Goal: Task Accomplishment & Management: Manage account settings

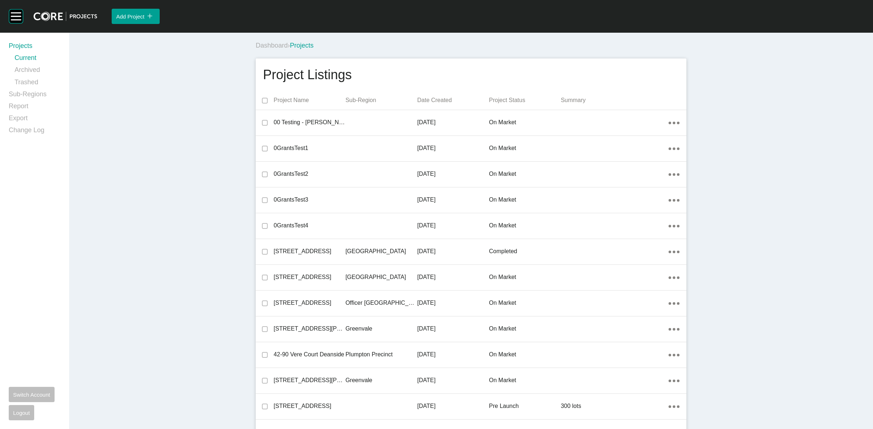
click at [405, 75] on div "Project Listings" at bounding box center [471, 75] width 416 height 18
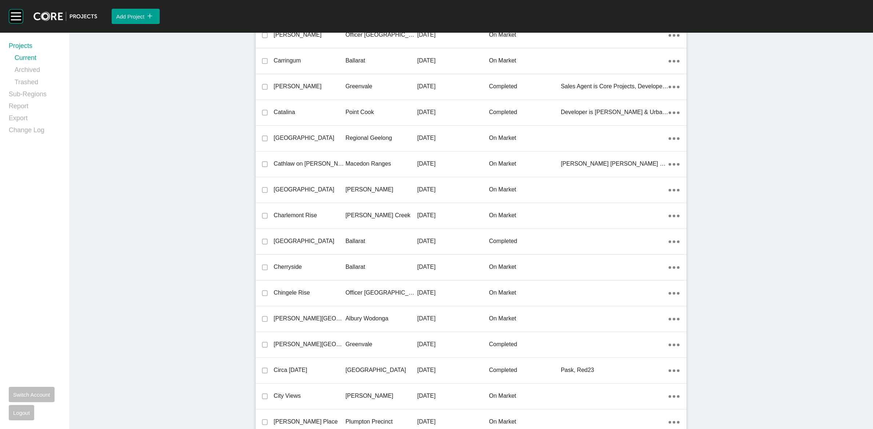
scroll to position [6515, 0]
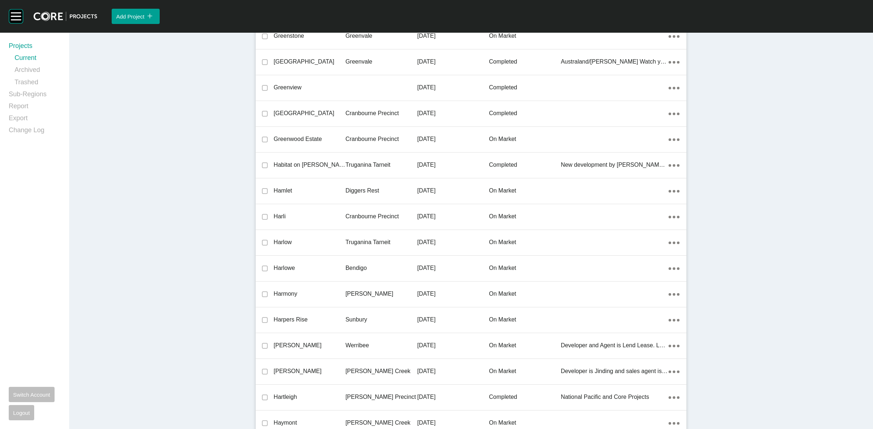
drag, startPoint x: 361, startPoint y: 216, endPoint x: 367, endPoint y: 216, distance: 5.5
click at [361, 215] on p "Cranbourne Precinct" at bounding box center [381, 217] width 72 height 8
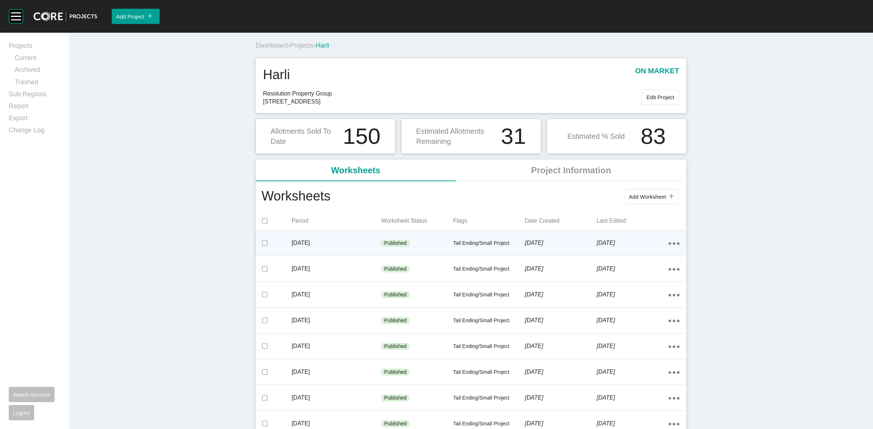
click at [672, 243] on icon "Action Menu Dots Copy 6 Created with Sketch." at bounding box center [673, 244] width 11 height 3
click at [644, 244] on link "Edit" at bounding box center [644, 245] width 20 height 11
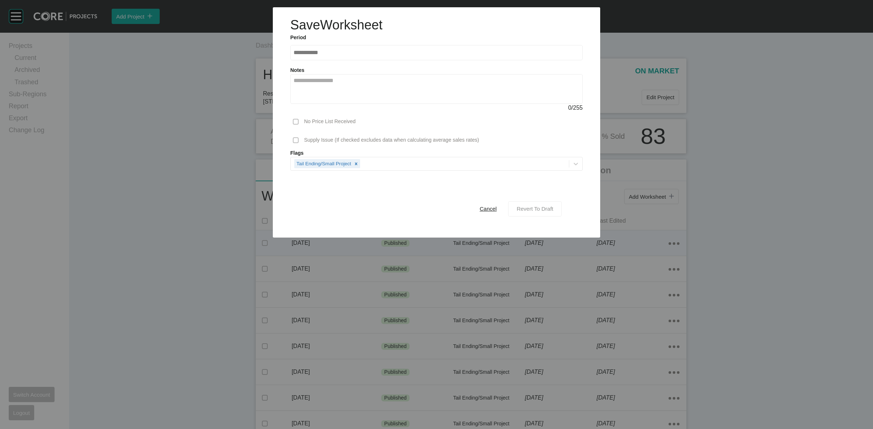
click at [525, 208] on span "Revert To Draft" at bounding box center [534, 209] width 37 height 6
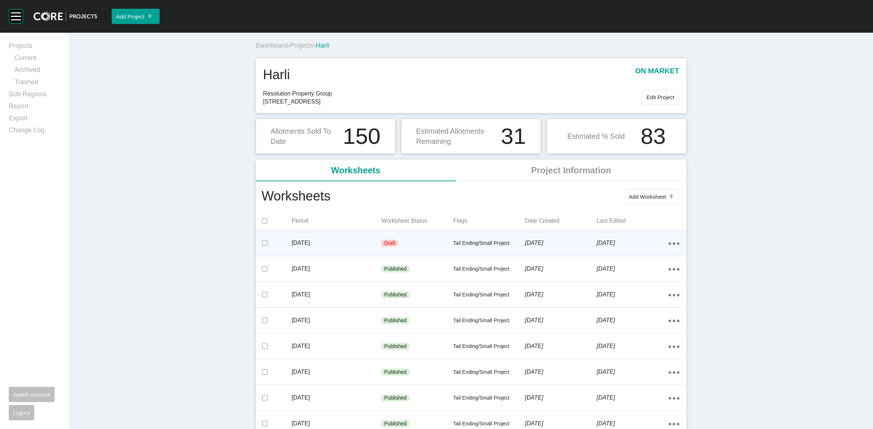
click at [425, 244] on div "Draft" at bounding box center [417, 244] width 72 height 22
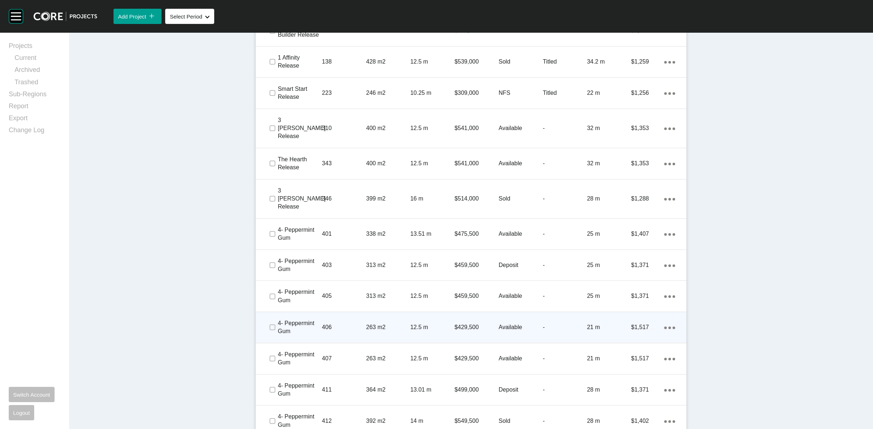
scroll to position [591, 0]
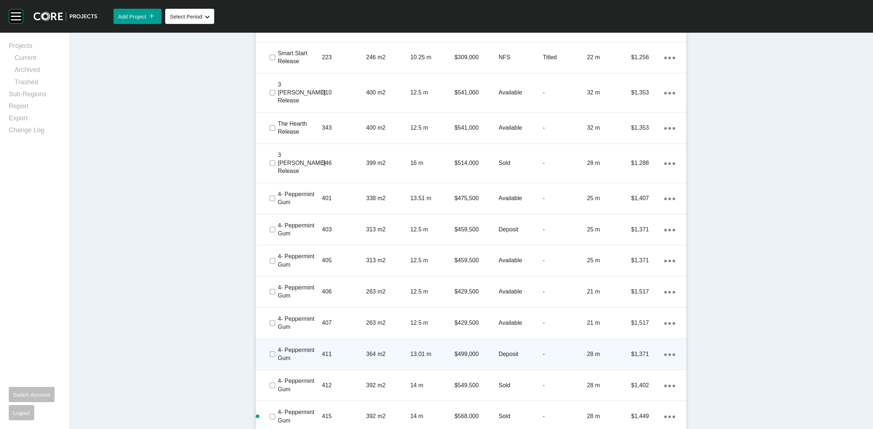
click at [349, 351] on p "411" at bounding box center [344, 355] width 44 height 8
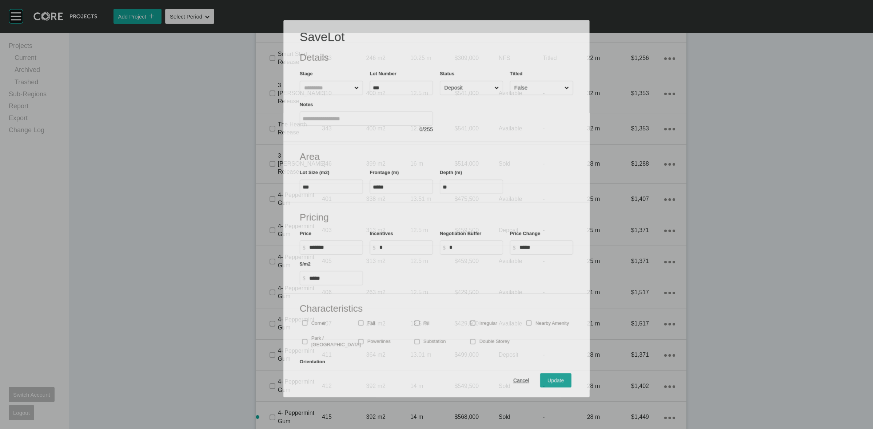
scroll to position [568, 0]
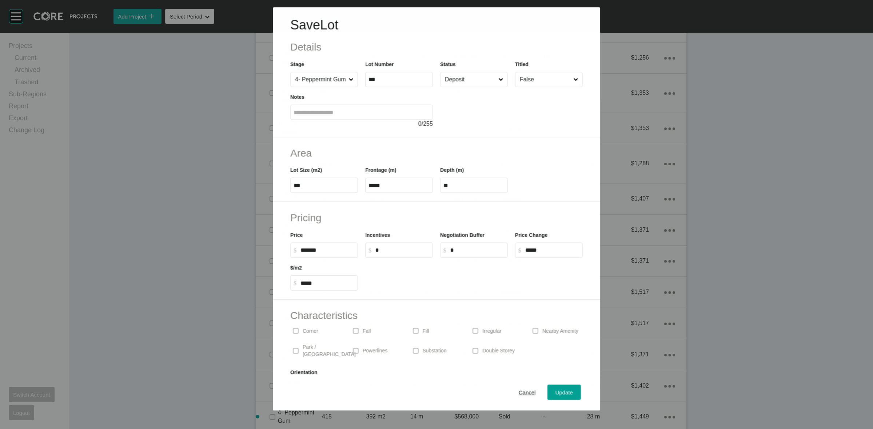
click at [450, 81] on input "Deposit" at bounding box center [469, 79] width 53 height 15
click at [555, 396] on span "Update" at bounding box center [563, 393] width 17 height 6
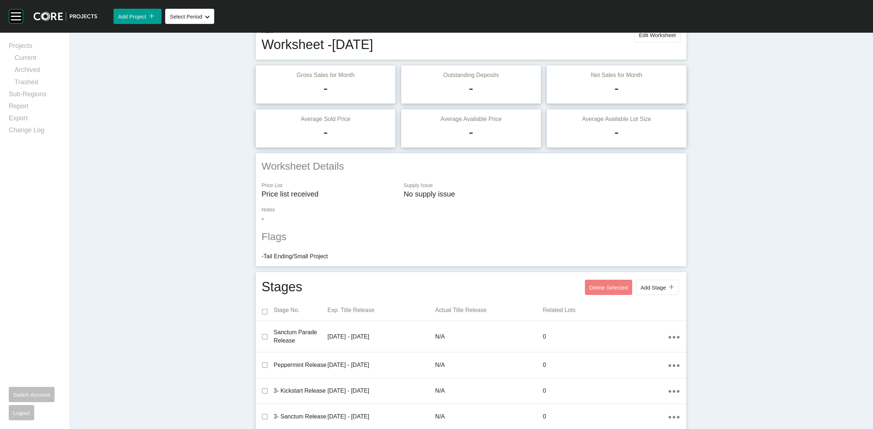
scroll to position [0, 0]
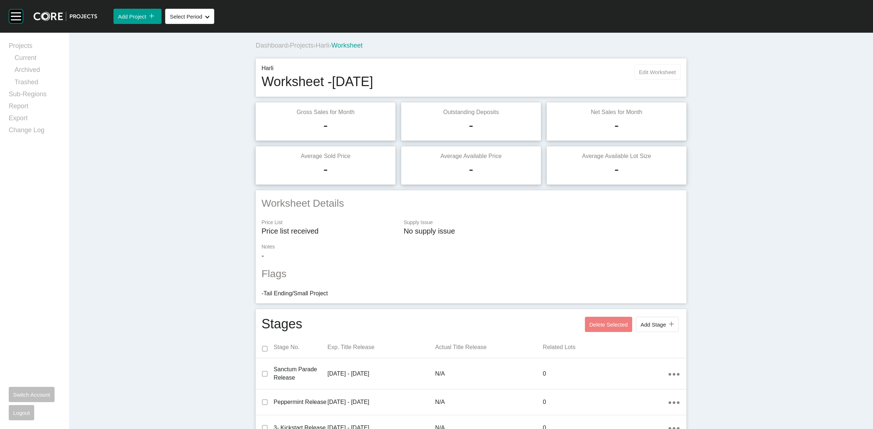
click at [643, 72] on span "Edit Worksheet" at bounding box center [657, 72] width 37 height 6
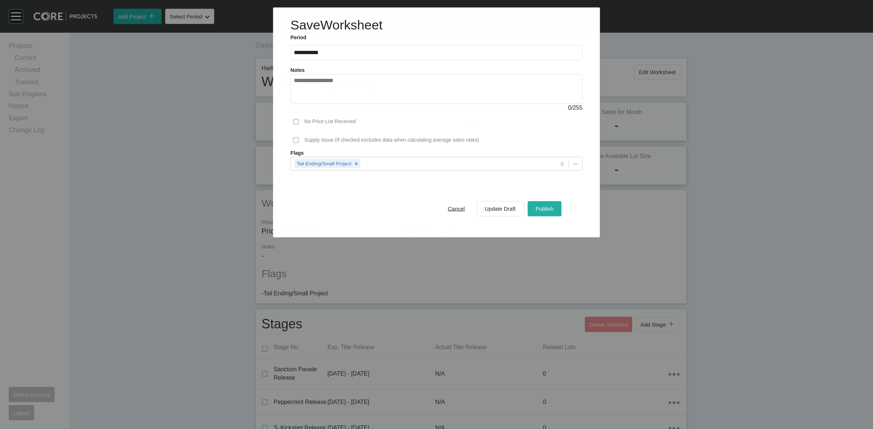
click at [544, 208] on span "Publish" at bounding box center [544, 209] width 18 height 6
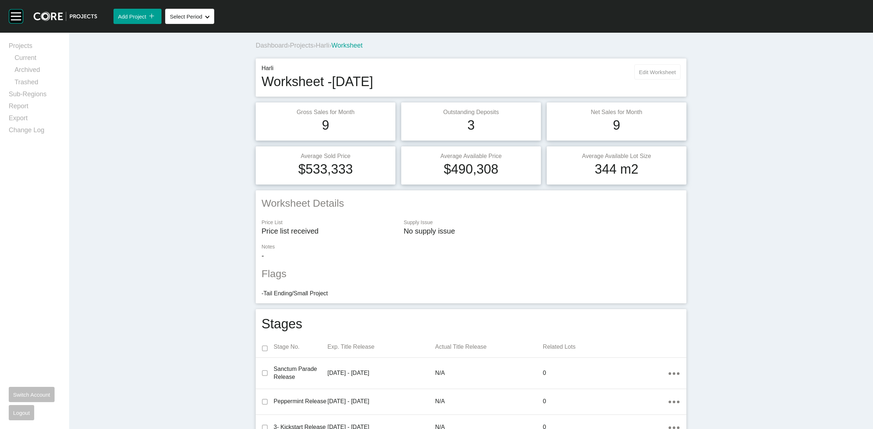
click at [656, 73] on span "Edit Worksheet" at bounding box center [657, 72] width 37 height 6
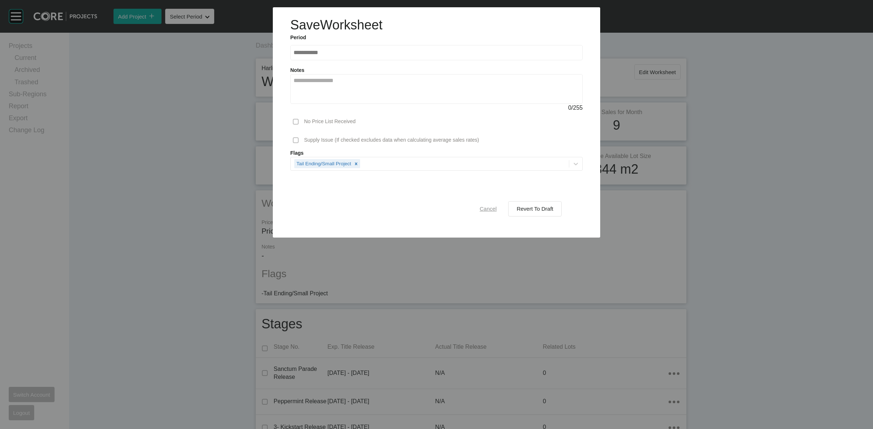
click at [490, 206] on span "Cancel" at bounding box center [488, 209] width 17 height 6
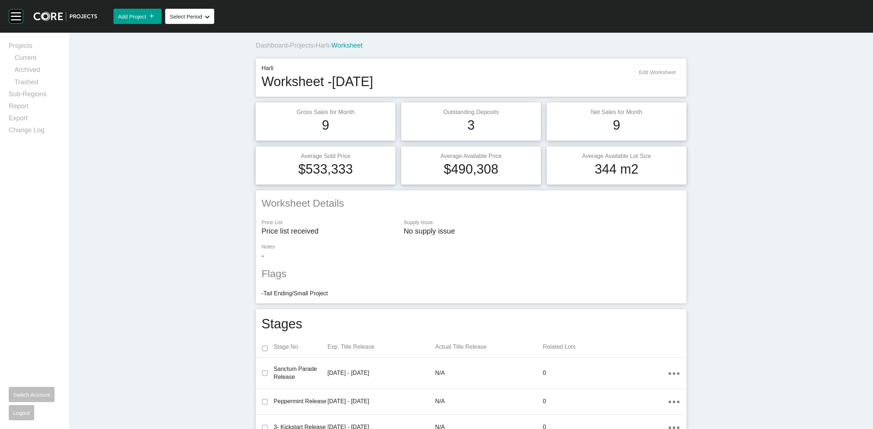
click at [645, 73] on span "Edit Worksheet" at bounding box center [657, 72] width 37 height 6
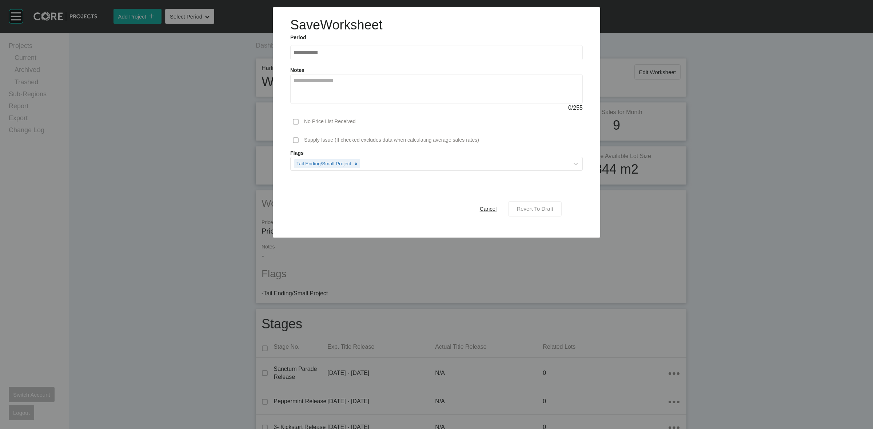
click at [531, 211] on span "Revert To Draft" at bounding box center [534, 209] width 37 height 6
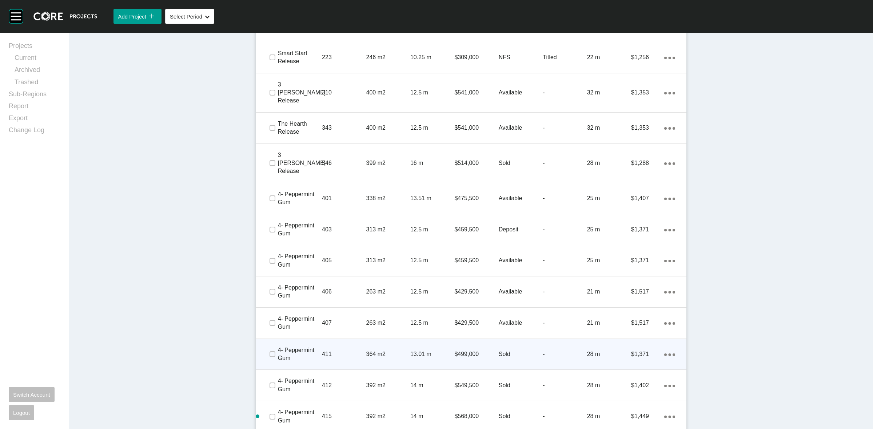
click at [338, 343] on div "411" at bounding box center [344, 354] width 44 height 23
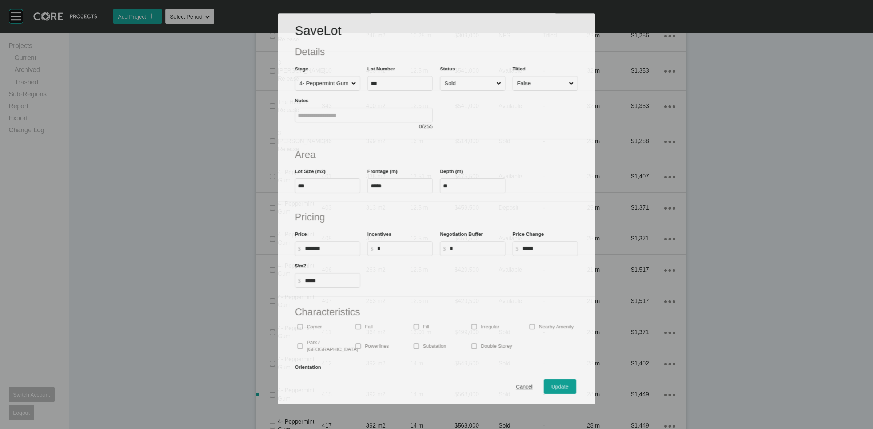
scroll to position [568, 0]
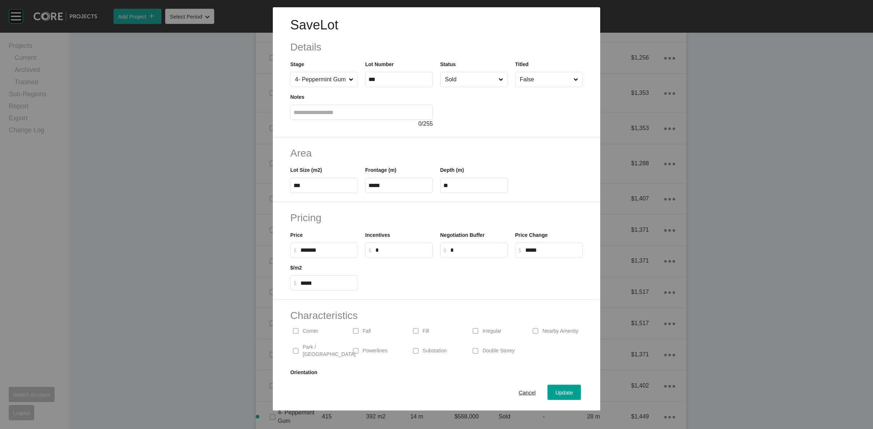
click at [467, 251] on input "*" at bounding box center [477, 250] width 54 height 6
type input "*"
click at [401, 247] on input "*" at bounding box center [402, 250] width 54 height 6
type input "*****"
click at [476, 200] on div "Area Lot Size (m2) *** Frontage (m) ***** Depth (m) **" at bounding box center [436, 169] width 327 height 65
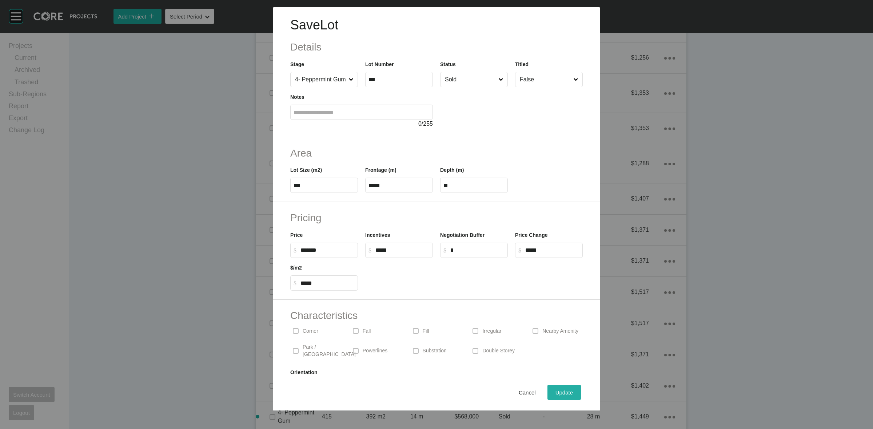
click at [555, 392] on span "Update" at bounding box center [563, 393] width 17 height 6
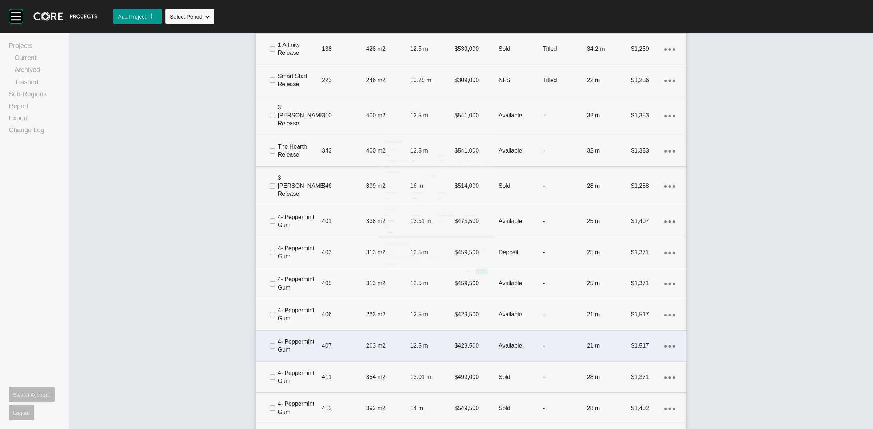
scroll to position [591, 0]
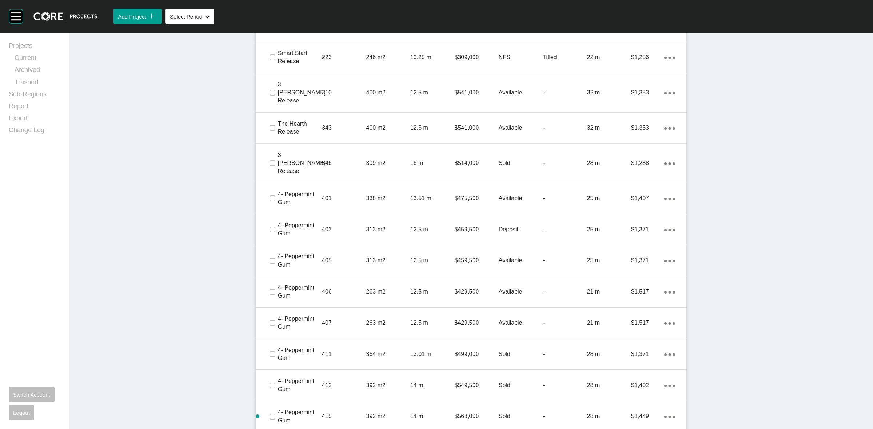
click at [740, 123] on div "Dashboard › Projects › Harli › Worksheet Harli Worksheet - [DATE] Edit Workshee…" at bounding box center [471, 34] width 804 height 1185
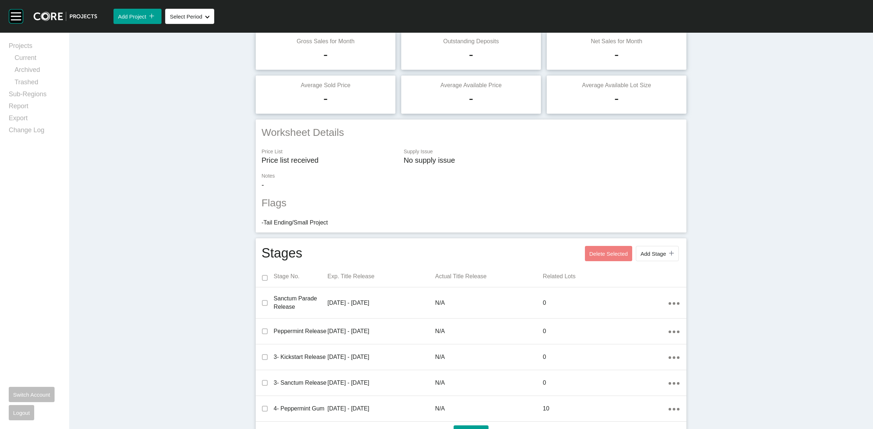
scroll to position [0, 0]
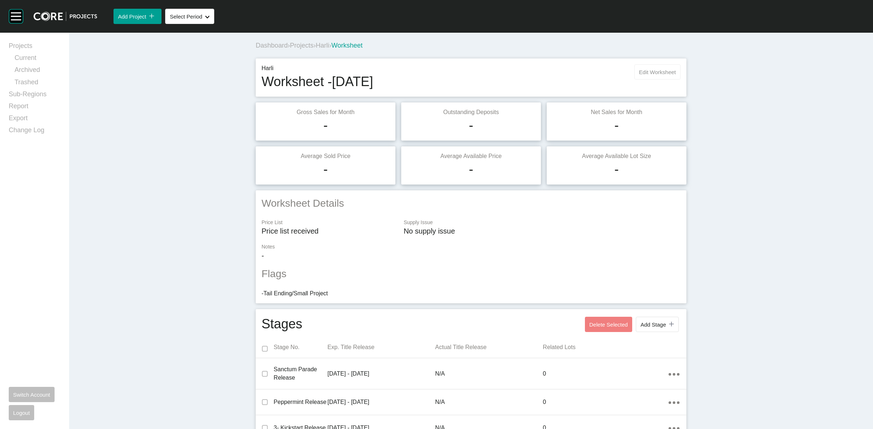
click at [645, 69] on span "Edit Worksheet" at bounding box center [657, 72] width 37 height 6
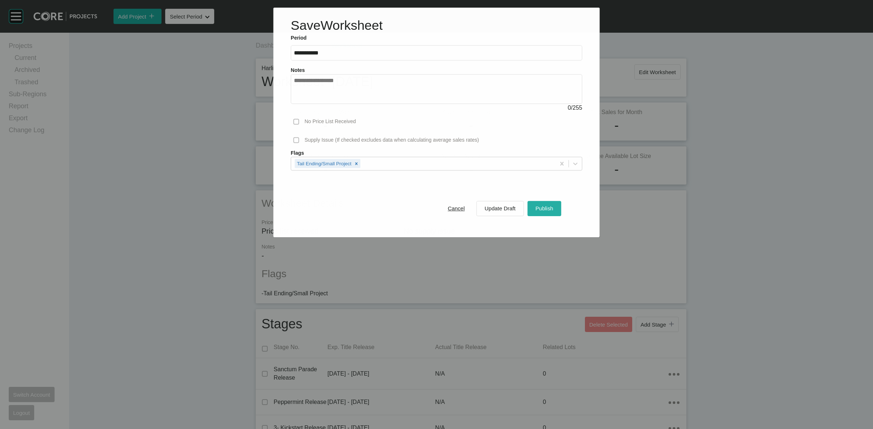
click at [545, 204] on div "Publish" at bounding box center [543, 209] width 21 height 10
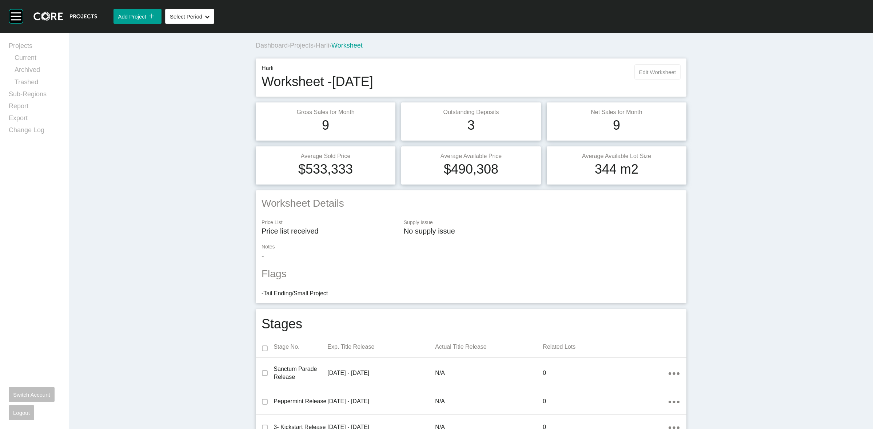
click at [656, 73] on span "Edit Worksheet" at bounding box center [657, 72] width 37 height 6
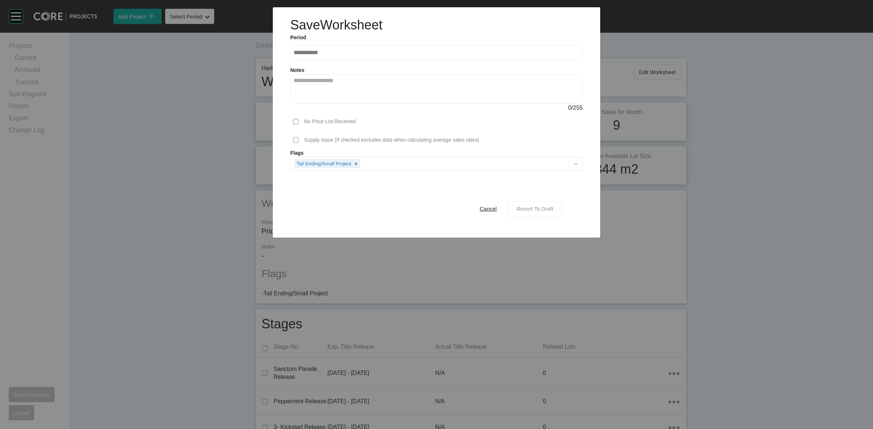
click at [524, 210] on span "Revert To Draft" at bounding box center [534, 209] width 37 height 6
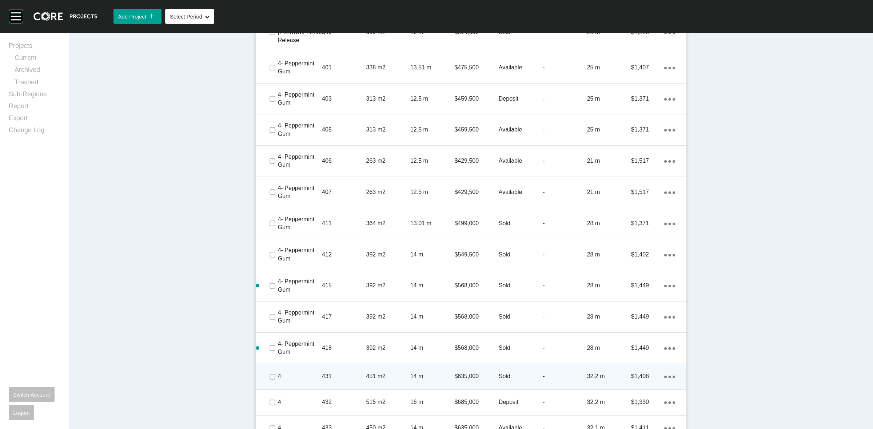
scroll to position [772, 0]
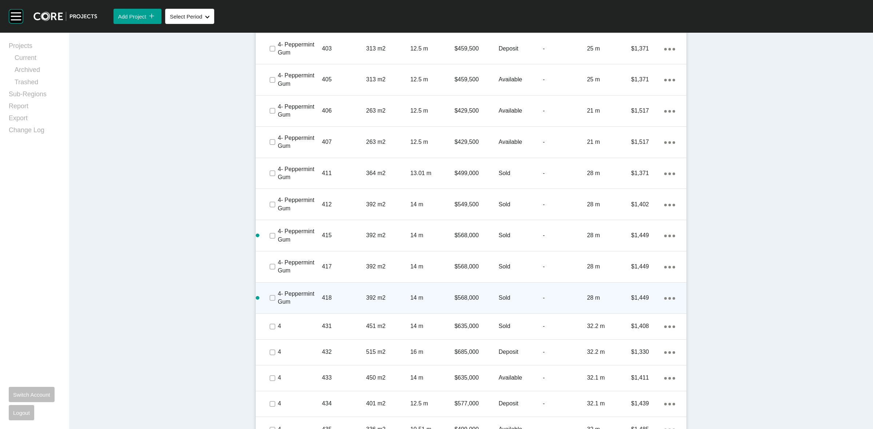
click at [361, 294] on p "418" at bounding box center [344, 298] width 44 height 8
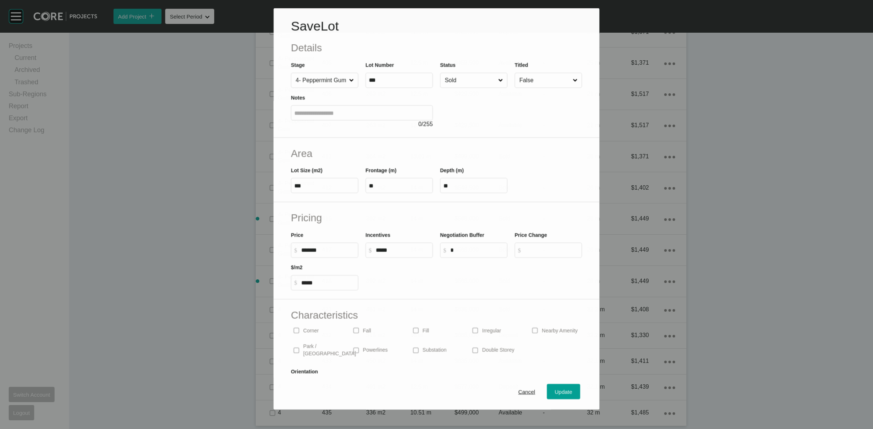
scroll to position [749, 0]
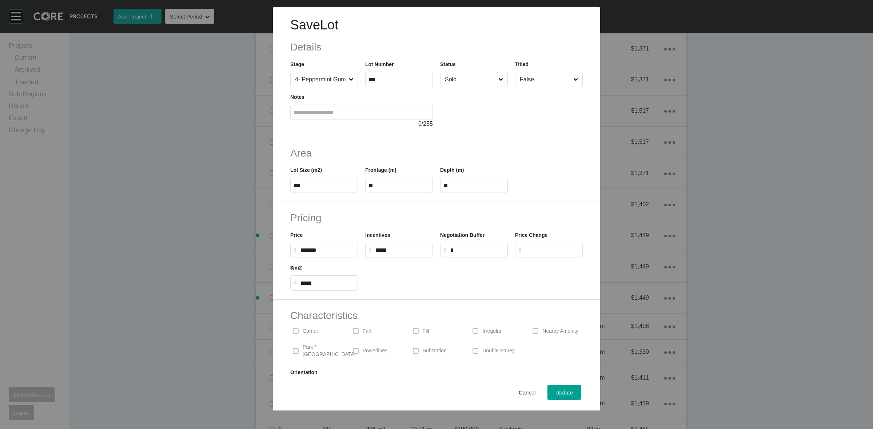
click at [465, 84] on input "Sold" at bounding box center [470, 79] width 54 height 15
click at [555, 390] on span "Update" at bounding box center [563, 393] width 17 height 6
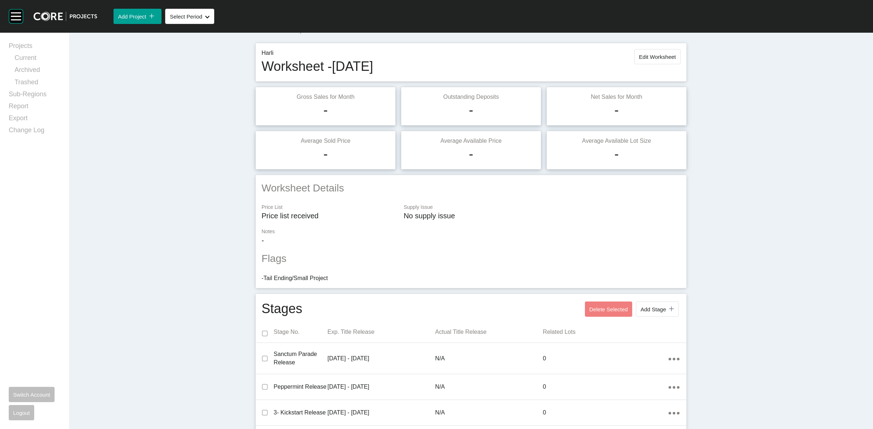
scroll to position [0, 0]
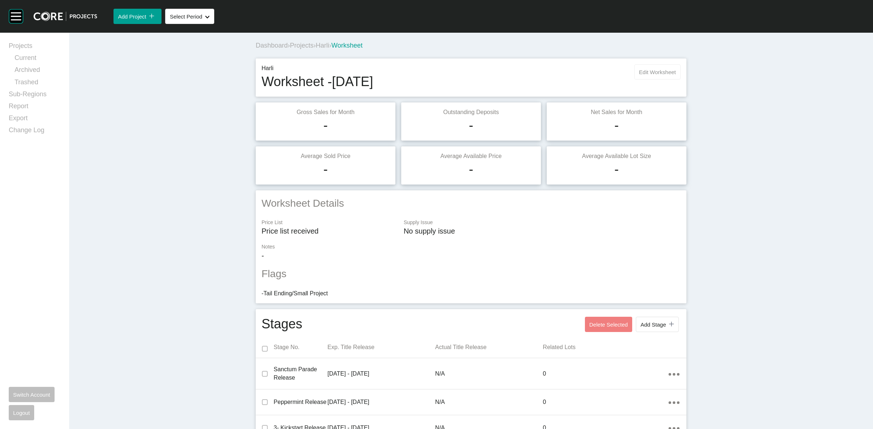
click at [652, 73] on span "Edit Worksheet" at bounding box center [657, 72] width 37 height 6
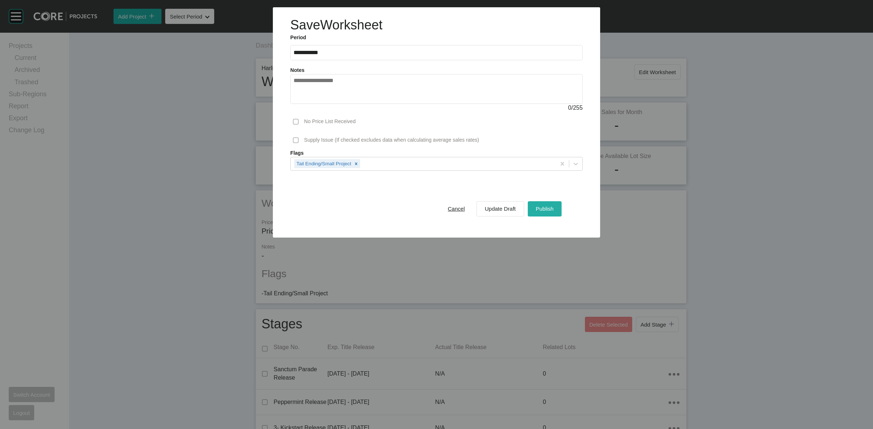
click at [548, 212] on span "Publish" at bounding box center [545, 209] width 18 height 6
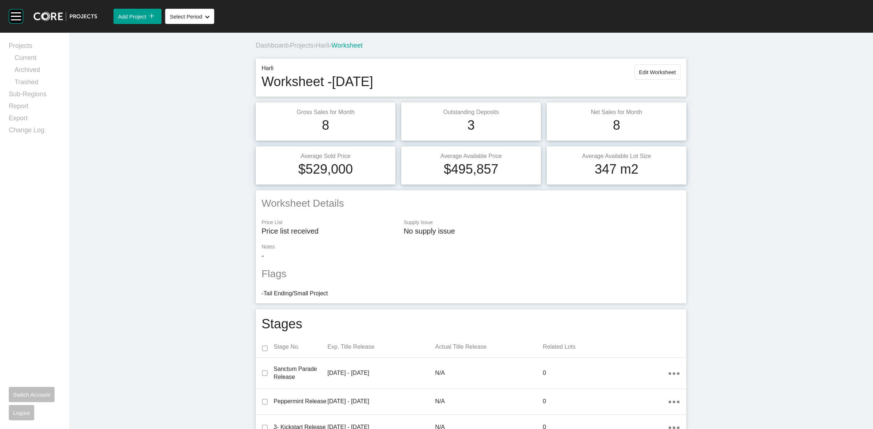
click at [327, 47] on span "Harli" at bounding box center [322, 45] width 13 height 7
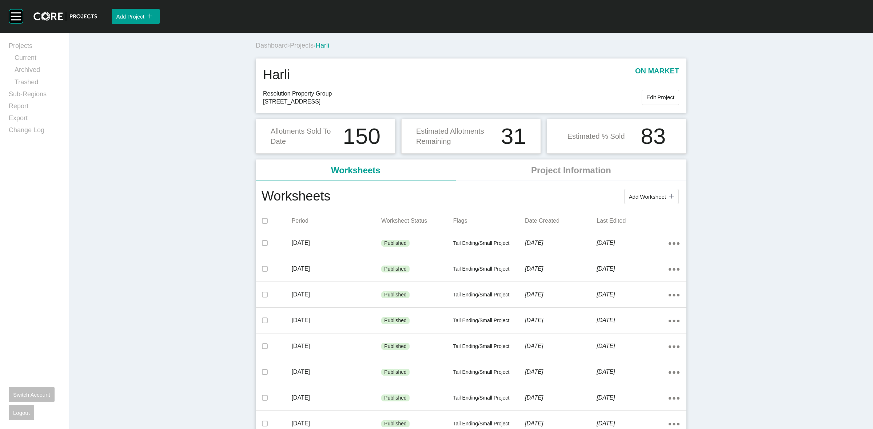
click at [295, 44] on span "Projects" at bounding box center [302, 45] width 24 height 7
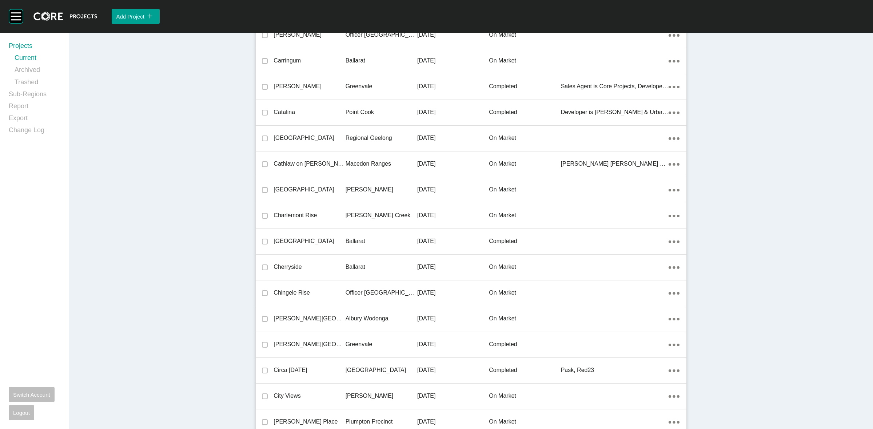
scroll to position [6515, 0]
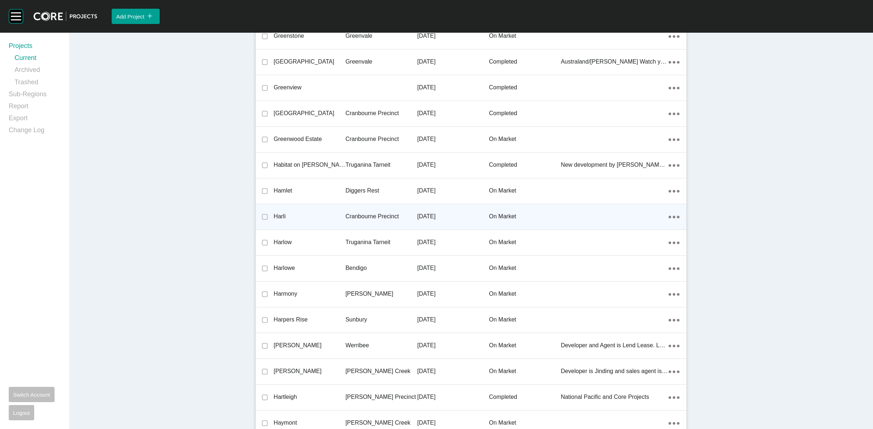
click at [390, 213] on p "Cranbourne Precinct" at bounding box center [381, 217] width 72 height 8
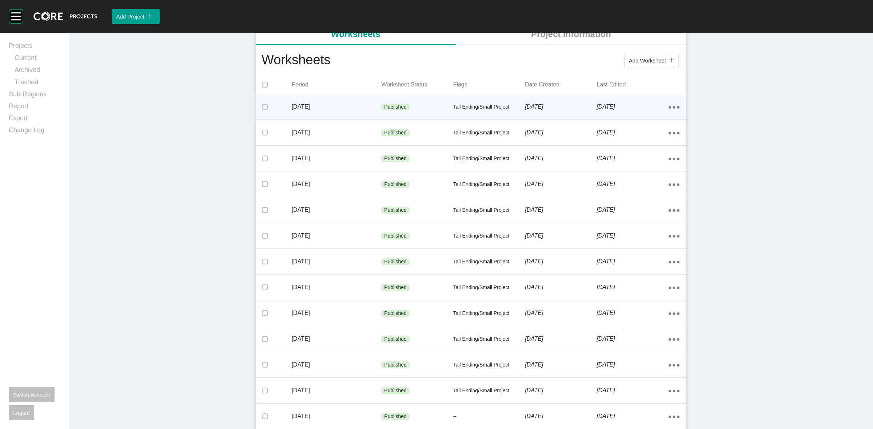
click at [358, 106] on p "[DATE]" at bounding box center [337, 107] width 90 height 8
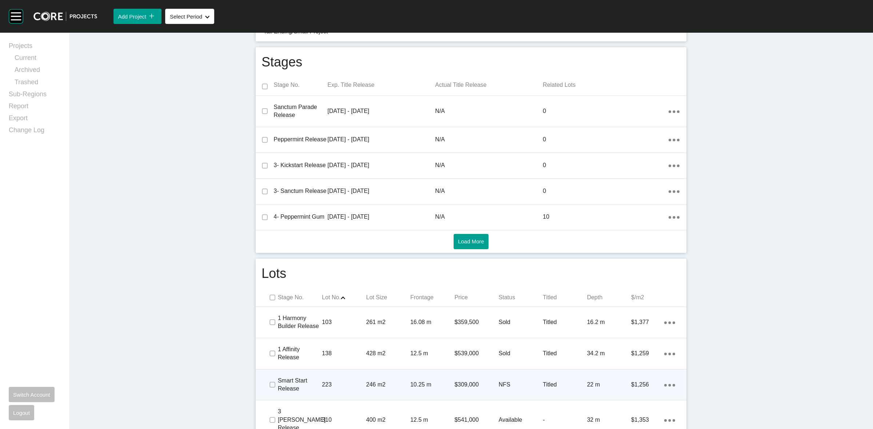
scroll to position [273, 0]
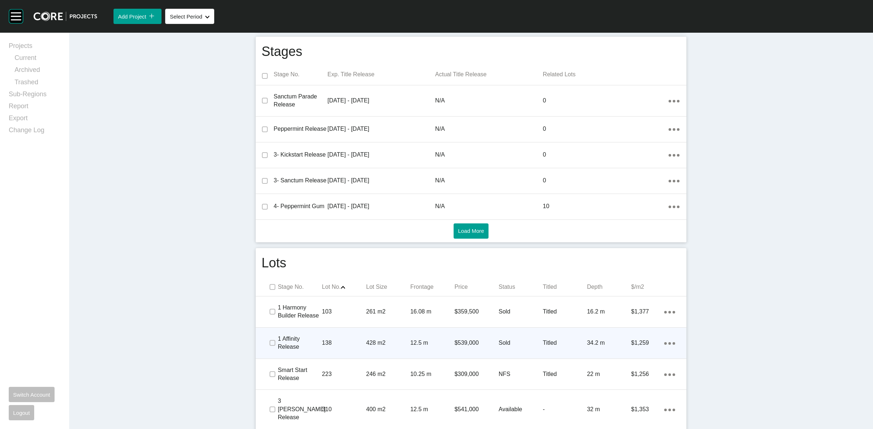
click at [404, 332] on div "428 m2" at bounding box center [388, 343] width 44 height 23
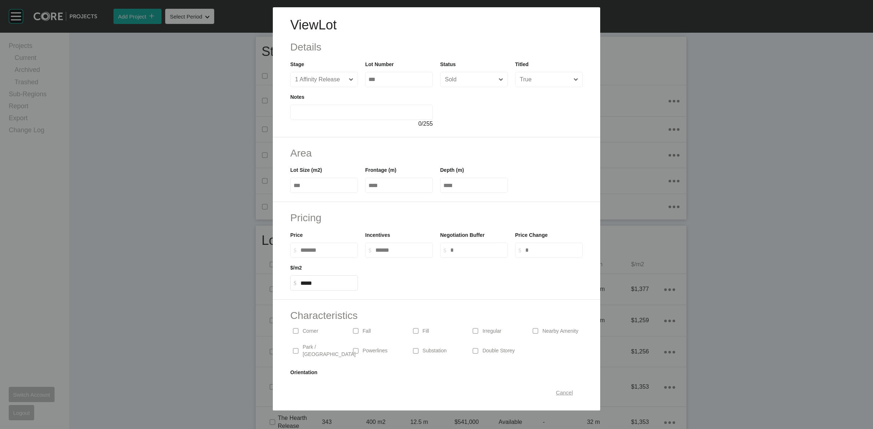
click at [558, 393] on span "Cancel" at bounding box center [564, 393] width 17 height 6
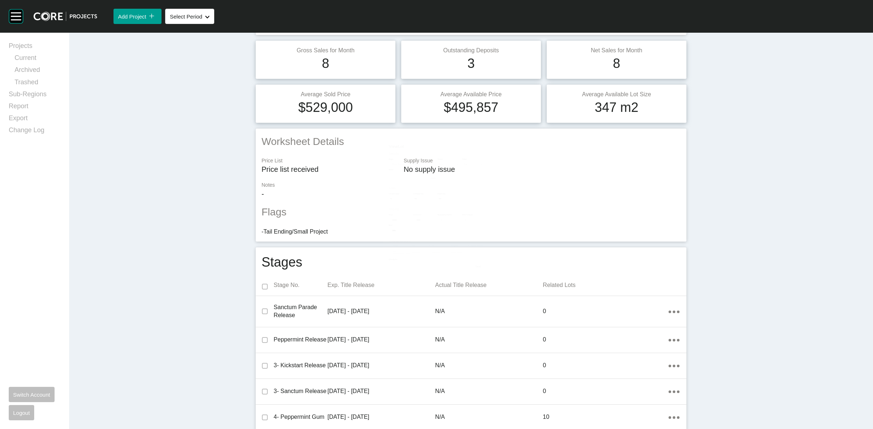
scroll to position [0, 0]
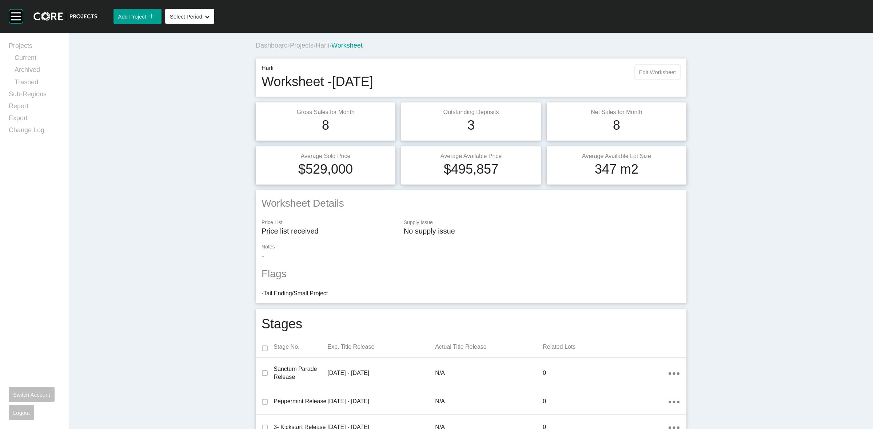
click at [664, 72] on span "Edit Worksheet" at bounding box center [657, 72] width 37 height 6
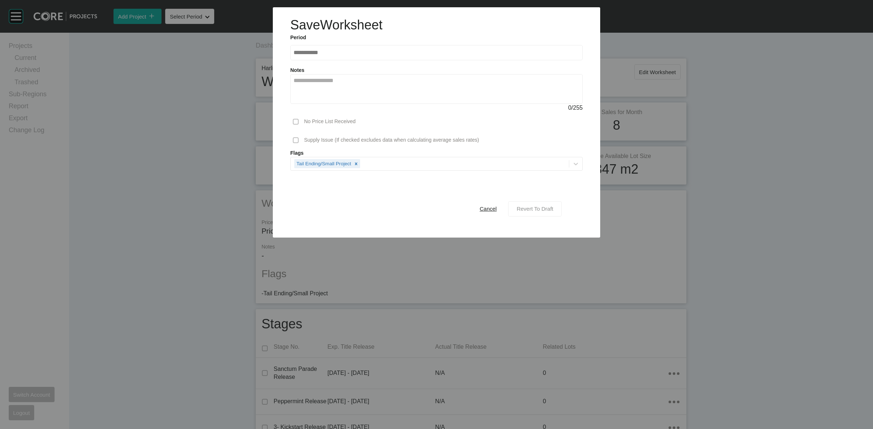
click at [542, 210] on span "Revert To Draft" at bounding box center [534, 209] width 37 height 6
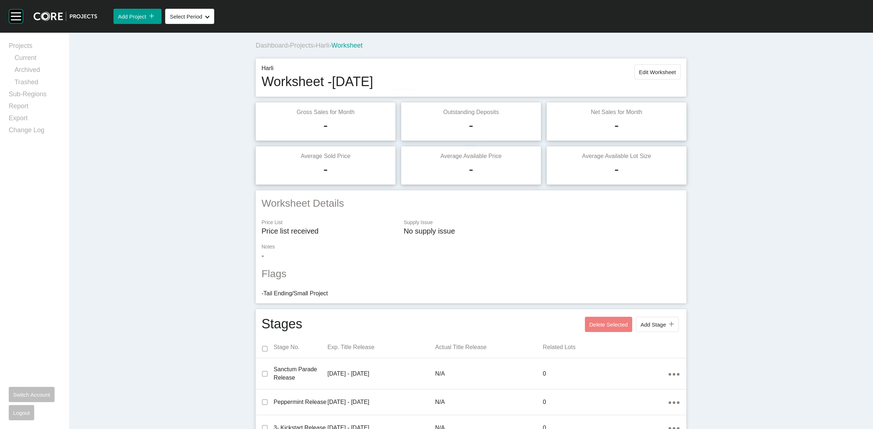
scroll to position [227, 0]
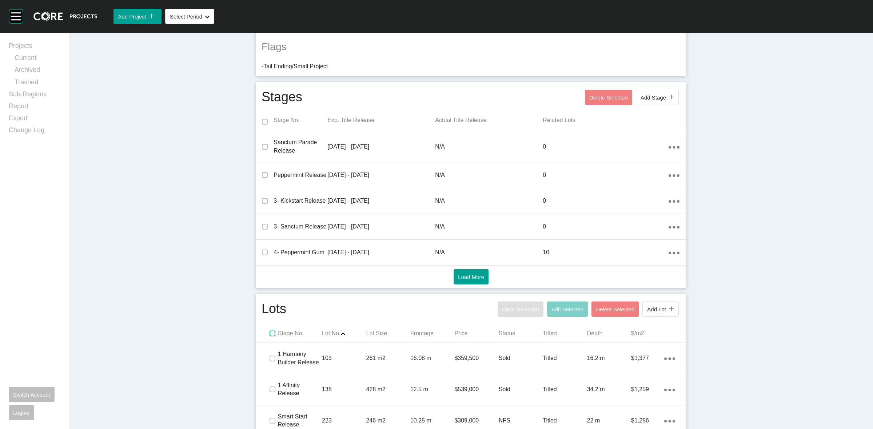
click at [271, 333] on label at bounding box center [272, 334] width 6 height 6
click at [579, 308] on span "Edit Selected" at bounding box center [567, 310] width 32 height 6
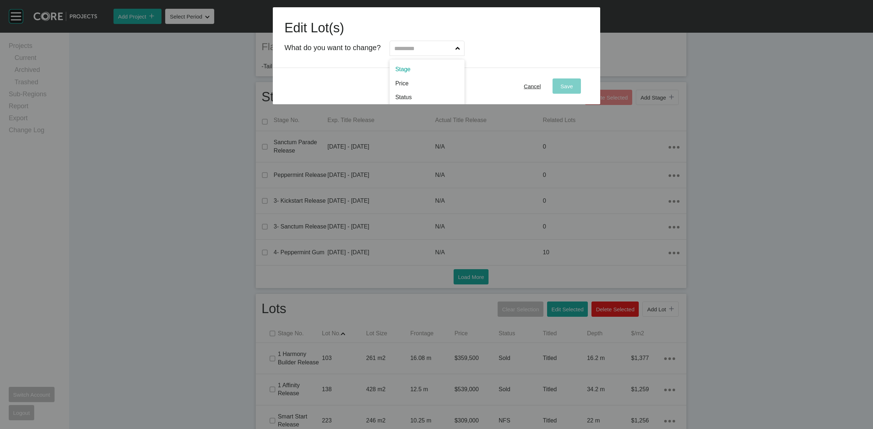
click at [430, 44] on input "text" at bounding box center [423, 48] width 61 height 15
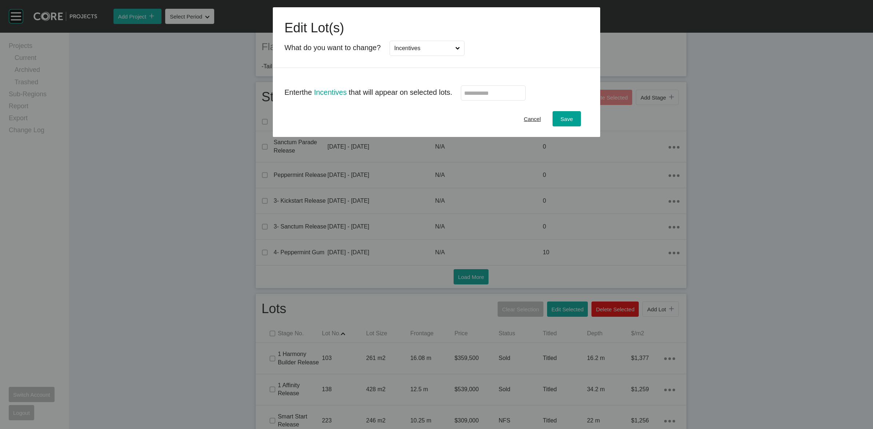
scroll to position [0, 0]
click at [488, 97] on label at bounding box center [493, 92] width 65 height 15
click at [488, 96] on input "text" at bounding box center [493, 93] width 58 height 6
type input "*"
click at [565, 123] on div "Save" at bounding box center [567, 119] width 16 height 10
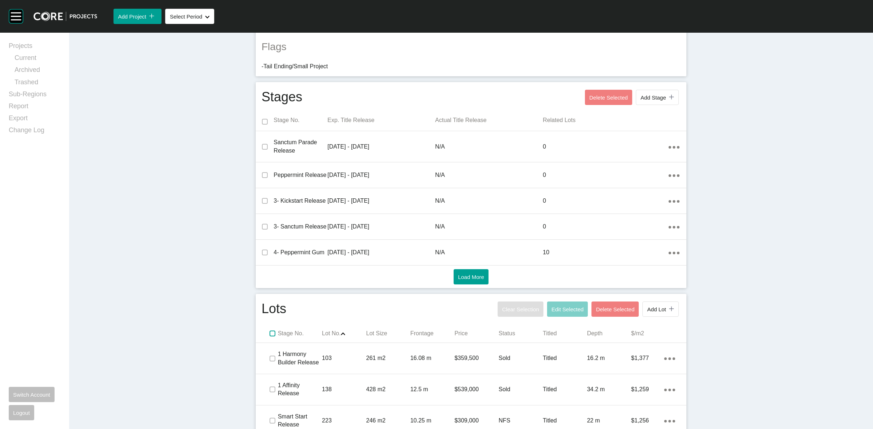
drag, startPoint x: 266, startPoint y: 335, endPoint x: 295, endPoint y: 328, distance: 30.1
click at [269, 334] on label at bounding box center [272, 334] width 6 height 6
click at [564, 300] on div "Clear Selection Edit Selected Delete Selected Add Lot icon/tick copy 11 Created…" at bounding box center [588, 309] width 185 height 19
click at [555, 305] on button "Edit Selected" at bounding box center [567, 309] width 41 height 15
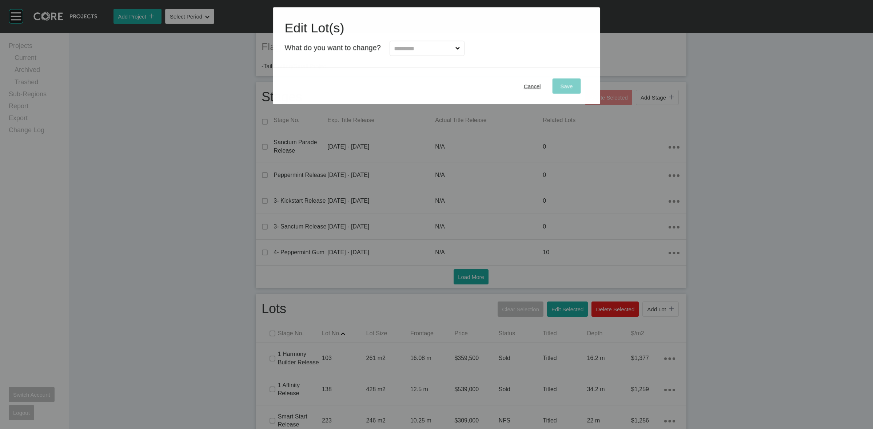
click at [421, 48] on input "text" at bounding box center [423, 48] width 61 height 15
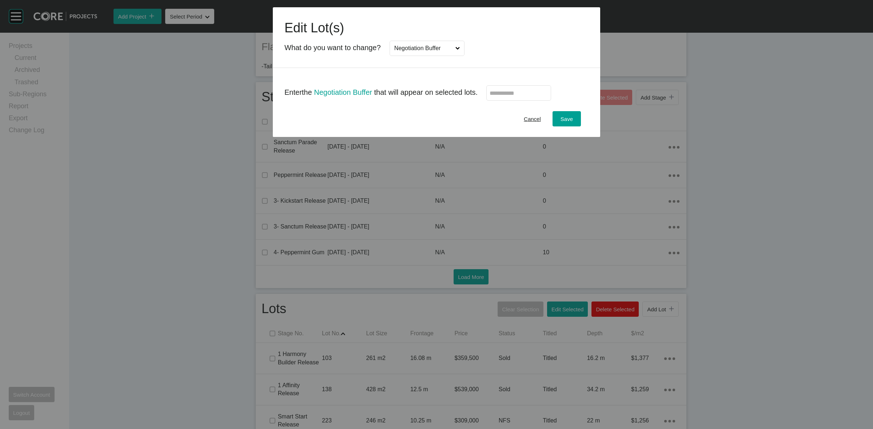
click at [501, 94] on input "text" at bounding box center [518, 93] width 58 height 6
type input "*"
click at [572, 118] on span "Save" at bounding box center [566, 119] width 12 height 6
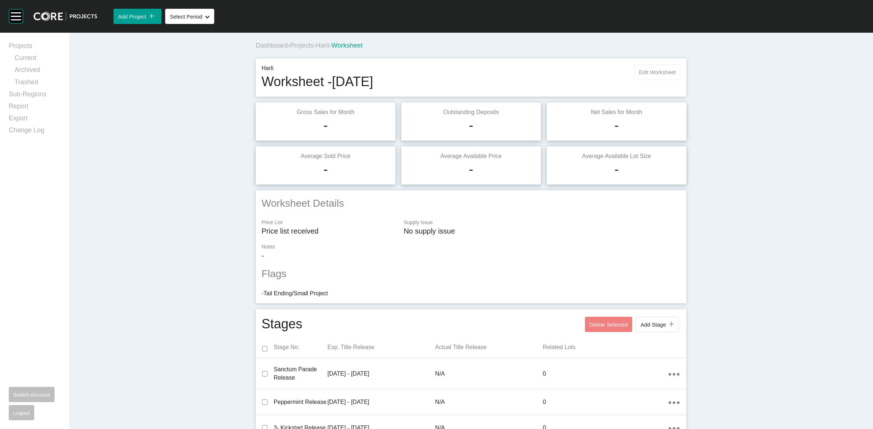
click at [653, 71] on span "Edit Worksheet" at bounding box center [657, 72] width 37 height 6
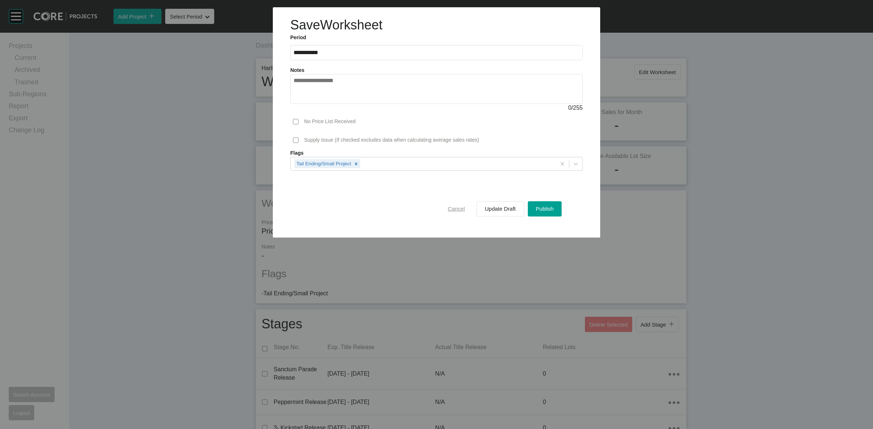
click at [459, 209] on span "Cancel" at bounding box center [456, 209] width 17 height 6
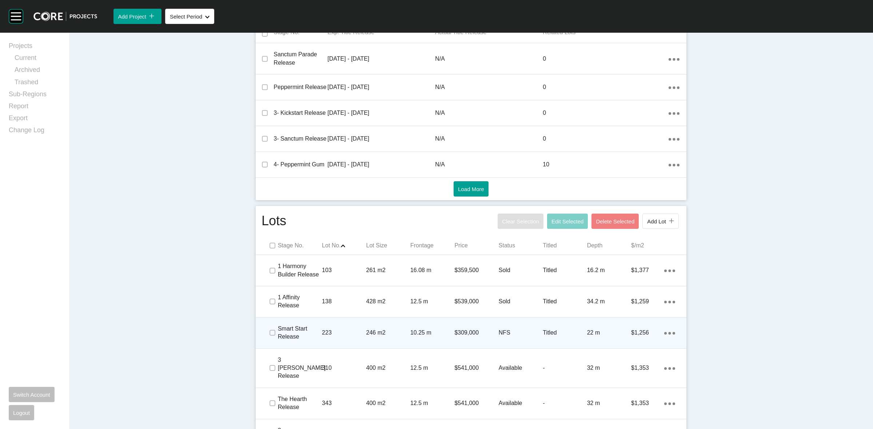
scroll to position [318, 0]
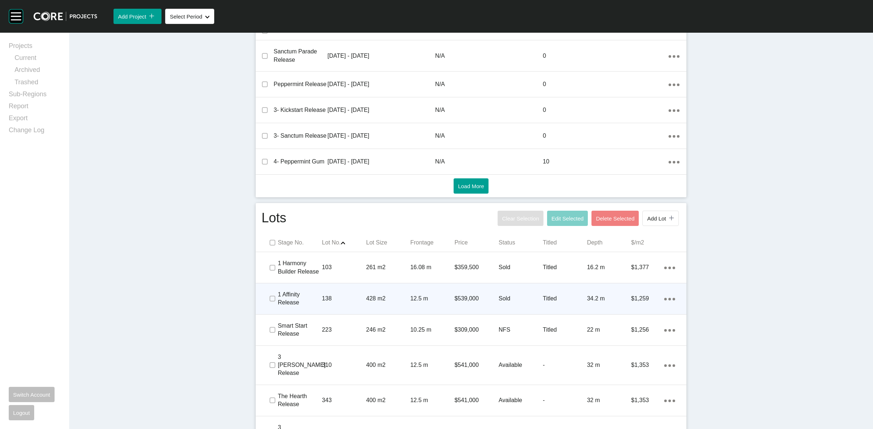
click at [426, 308] on div "12.5 m" at bounding box center [432, 299] width 44 height 23
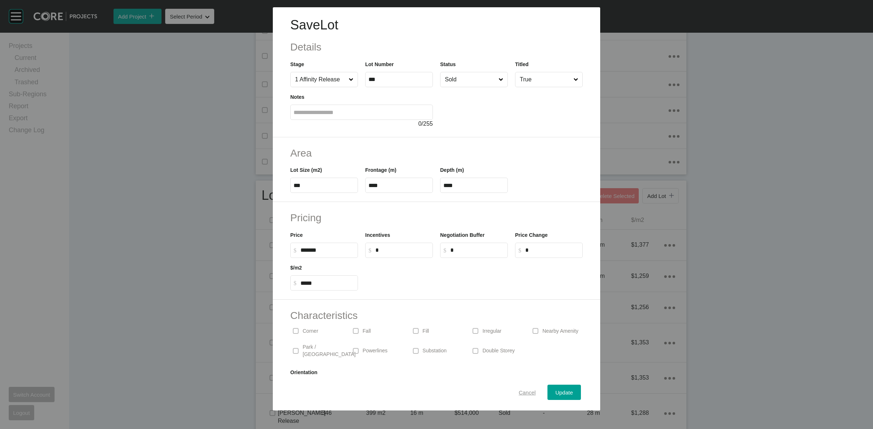
click at [520, 391] on span "Cancel" at bounding box center [527, 393] width 17 height 6
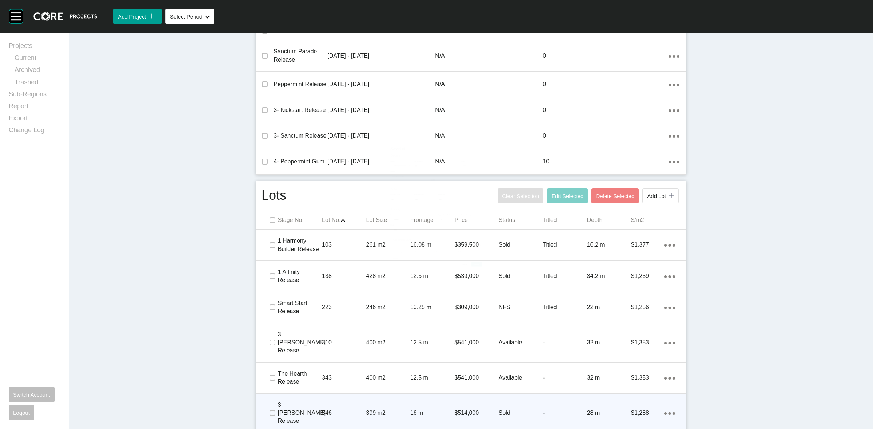
click at [439, 409] on p "16 m" at bounding box center [432, 413] width 44 height 8
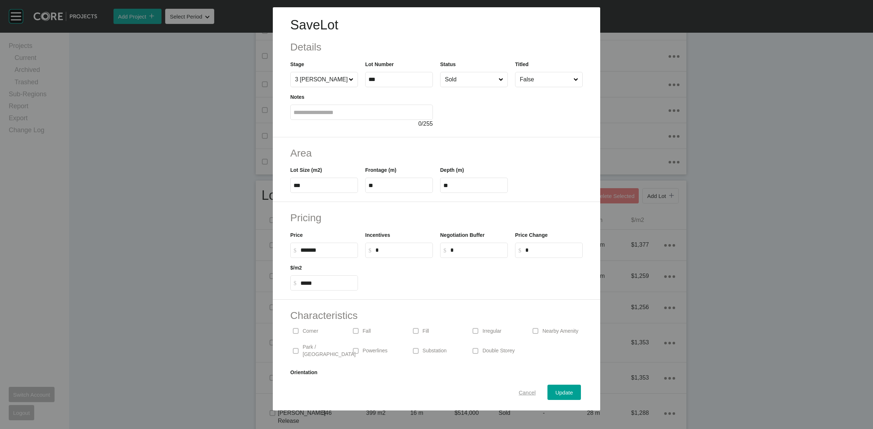
click at [519, 393] on span "Cancel" at bounding box center [527, 393] width 17 height 6
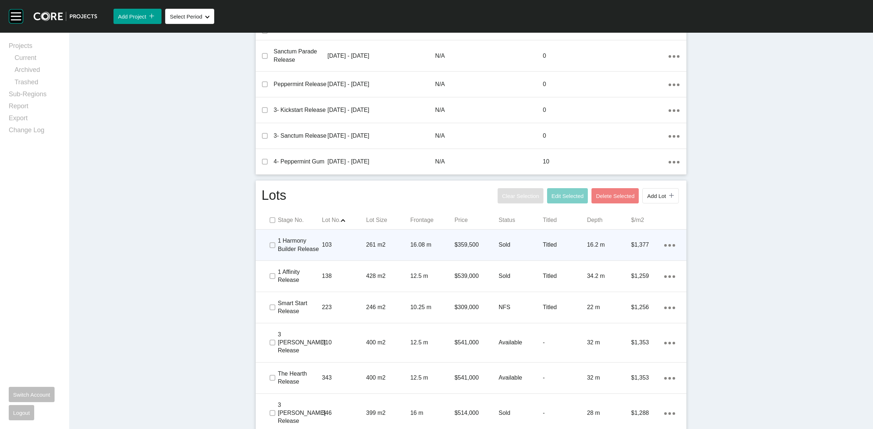
click at [346, 249] on p "103" at bounding box center [344, 245] width 44 height 8
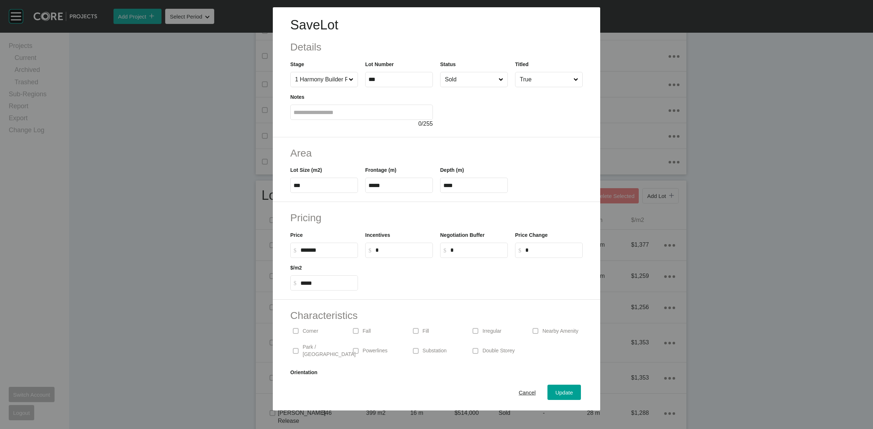
click at [406, 256] on label "$ Created with Sketch. $ *" at bounding box center [399, 250] width 68 height 15
click at [406, 253] on input "*" at bounding box center [402, 250] width 54 height 6
type input "******"
click at [556, 391] on span "Update" at bounding box center [563, 393] width 17 height 6
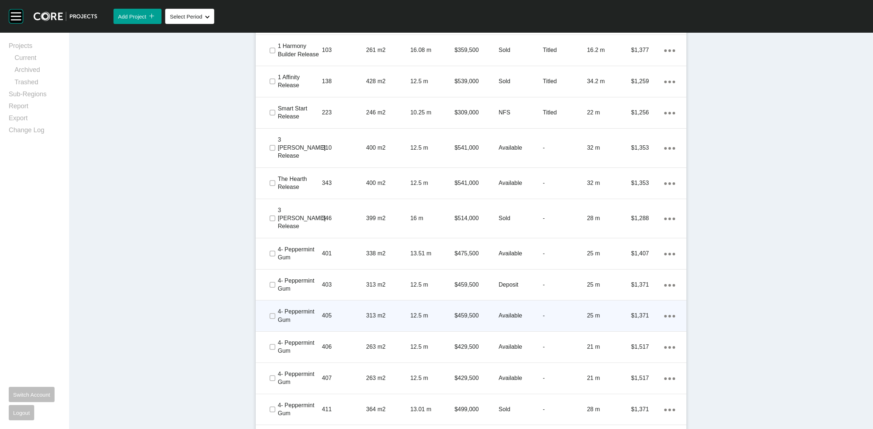
scroll to position [545, 0]
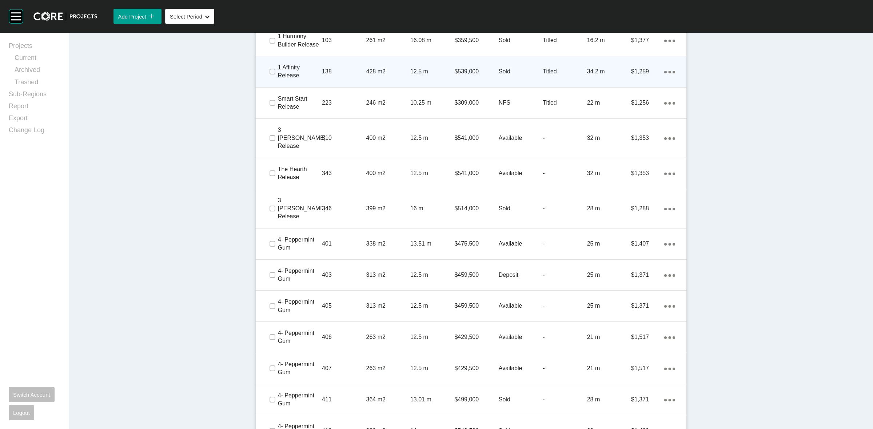
click at [349, 73] on p "138" at bounding box center [344, 72] width 44 height 8
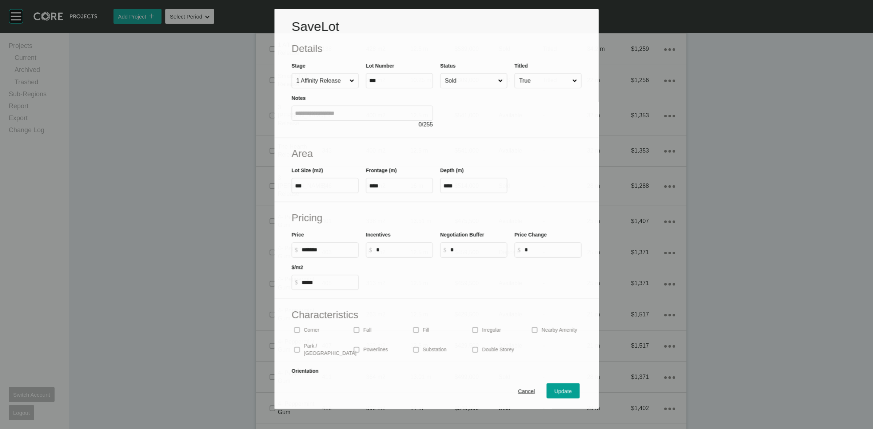
scroll to position [523, 0]
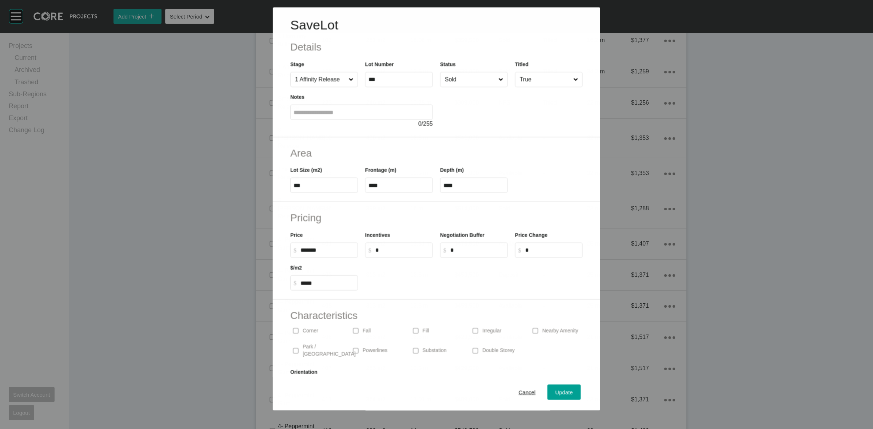
click at [405, 256] on label "$ Created with Sketch. $ *" at bounding box center [399, 250] width 68 height 15
click at [405, 253] on input "*" at bounding box center [402, 250] width 54 height 6
click at [405, 256] on label "$ Created with Sketch. $ *****" at bounding box center [399, 250] width 68 height 15
click at [405, 253] on input "*****" at bounding box center [402, 250] width 54 height 6
type input "******"
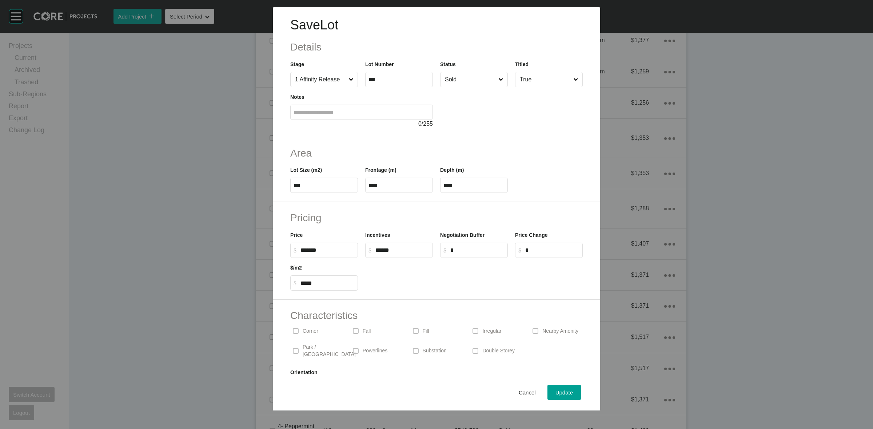
click at [471, 274] on div at bounding box center [473, 274] width 225 height 33
click at [566, 390] on div "Update" at bounding box center [563, 393] width 21 height 10
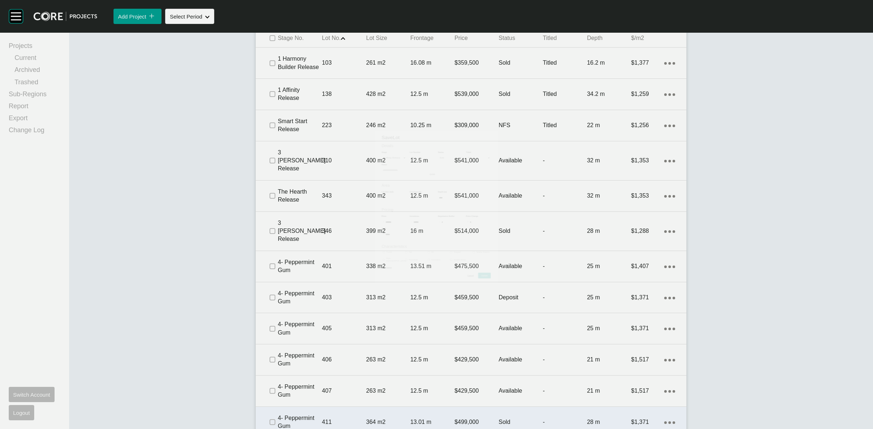
scroll to position [545, 0]
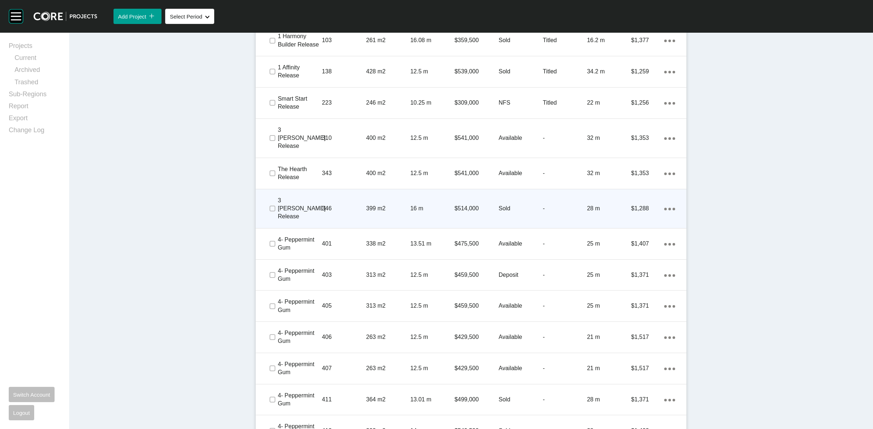
click at [343, 206] on div "346" at bounding box center [344, 208] width 44 height 23
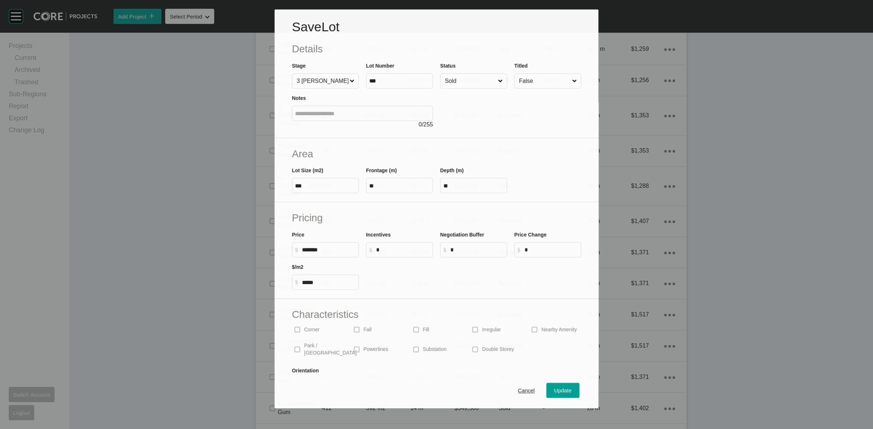
scroll to position [523, 0]
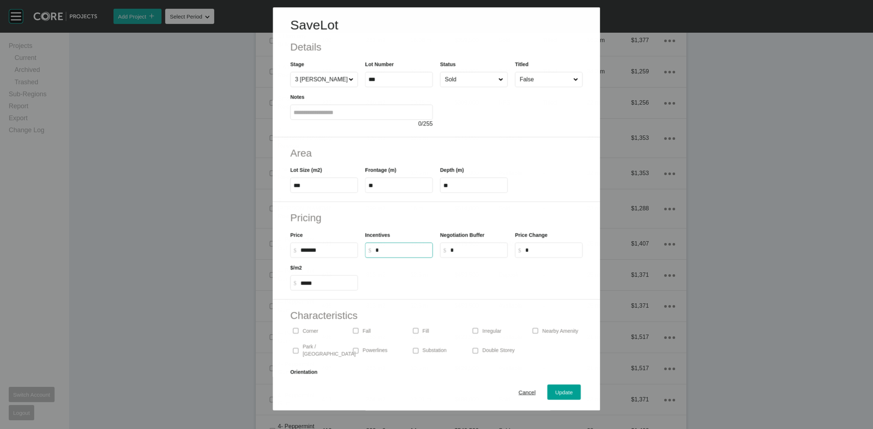
click at [399, 252] on input "*" at bounding box center [402, 250] width 54 height 6
type input "*****"
click at [563, 393] on span "Update" at bounding box center [563, 393] width 17 height 6
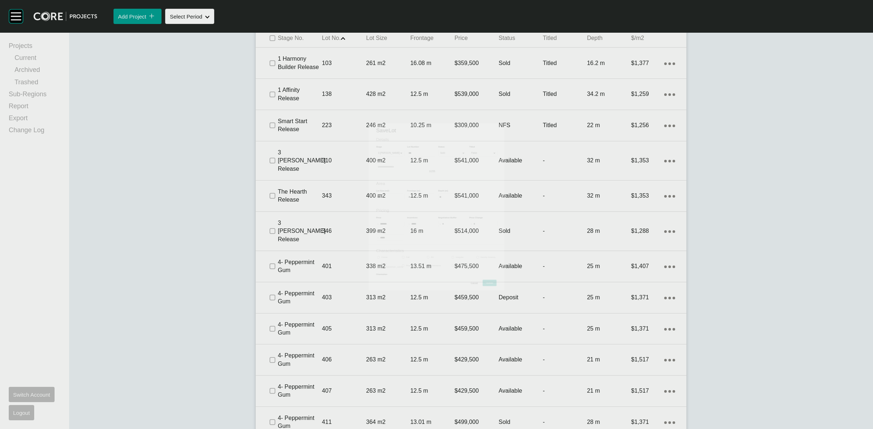
scroll to position [545, 0]
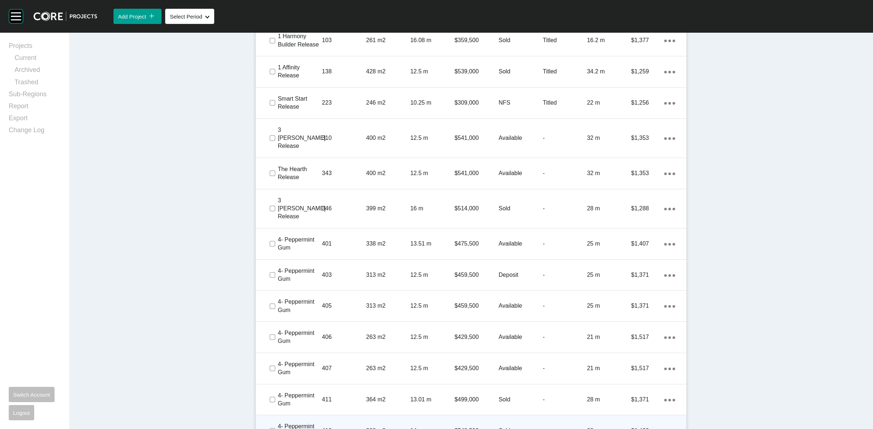
click at [340, 413] on p "412" at bounding box center [344, 431] width 44 height 8
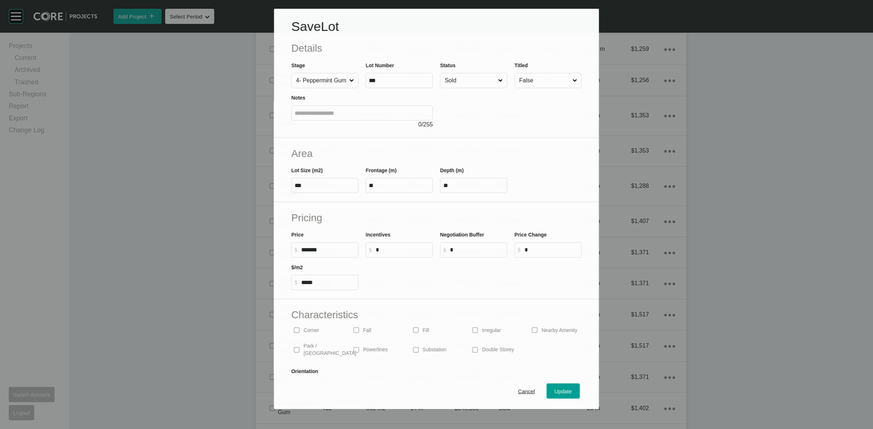
scroll to position [523, 0]
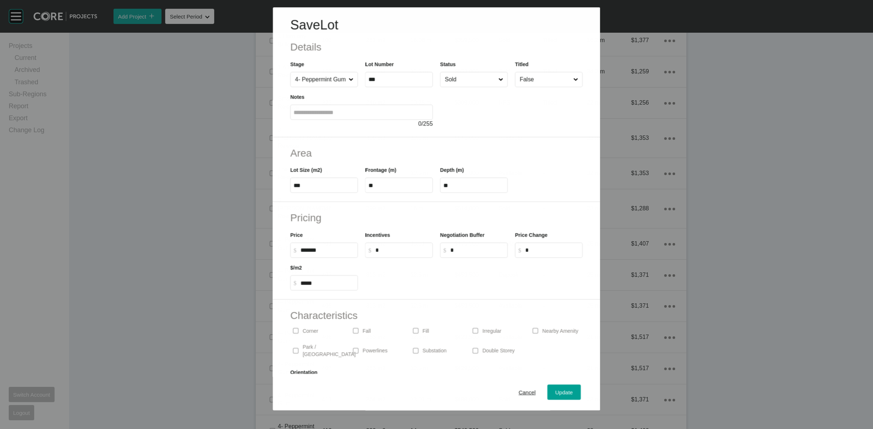
click at [382, 248] on input "*" at bounding box center [402, 250] width 54 height 6
type input "*****"
click at [568, 386] on button "Update" at bounding box center [563, 392] width 33 height 15
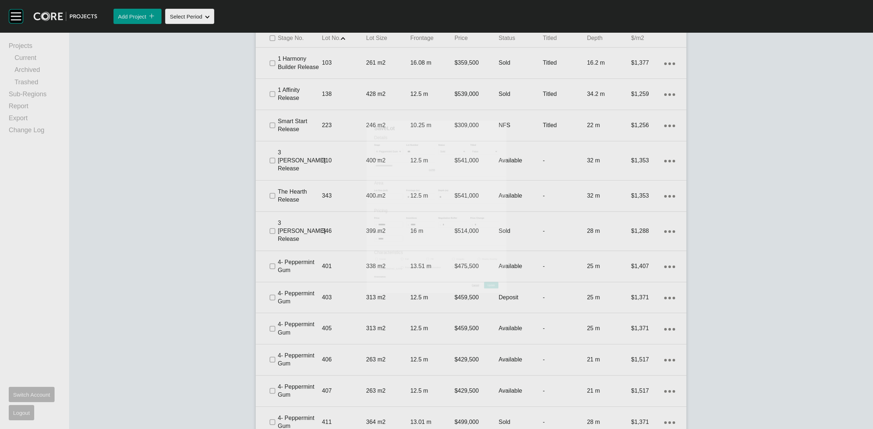
scroll to position [545, 0]
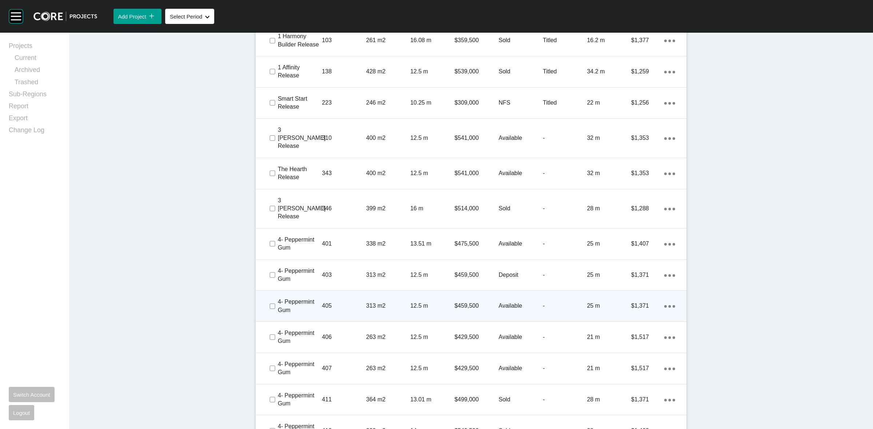
click at [410, 302] on p "12.5 m" at bounding box center [432, 306] width 44 height 8
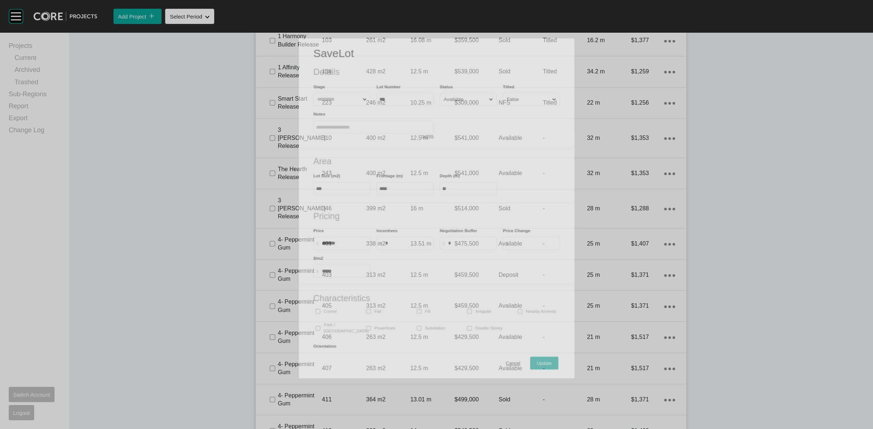
scroll to position [523, 0]
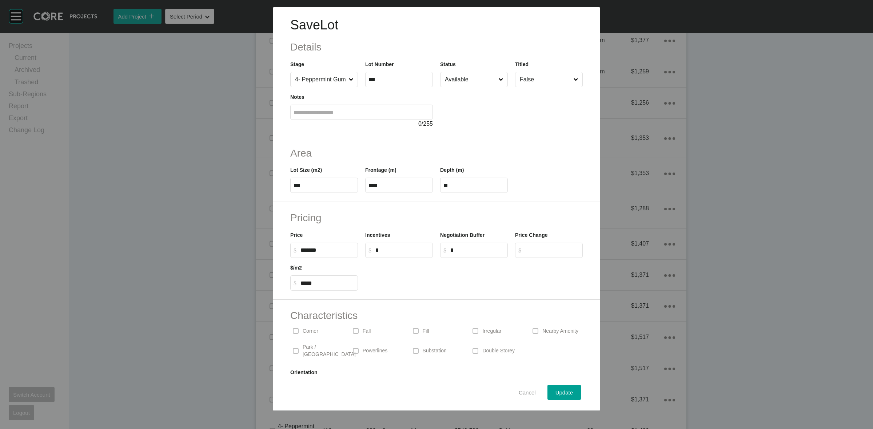
click at [519, 390] on span "Cancel" at bounding box center [527, 393] width 17 height 6
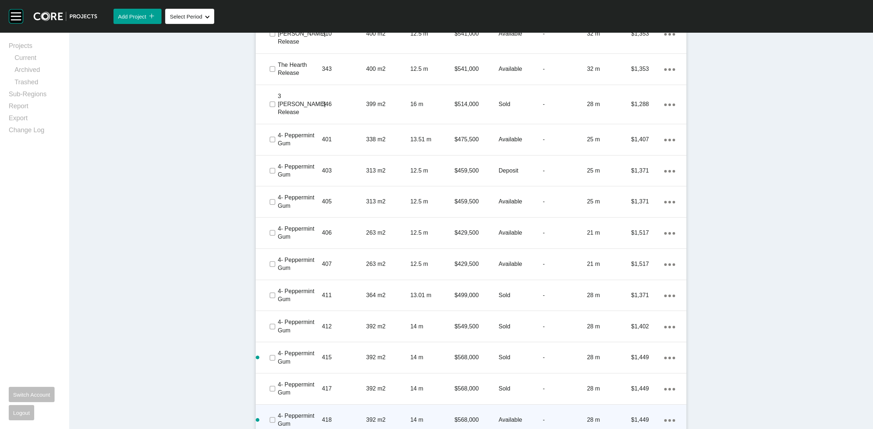
scroll to position [659, 0]
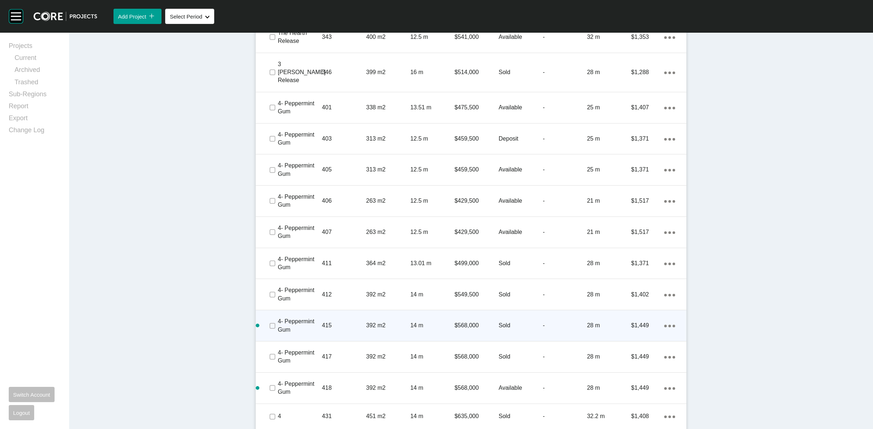
click at [350, 322] on p "415" at bounding box center [344, 326] width 44 height 8
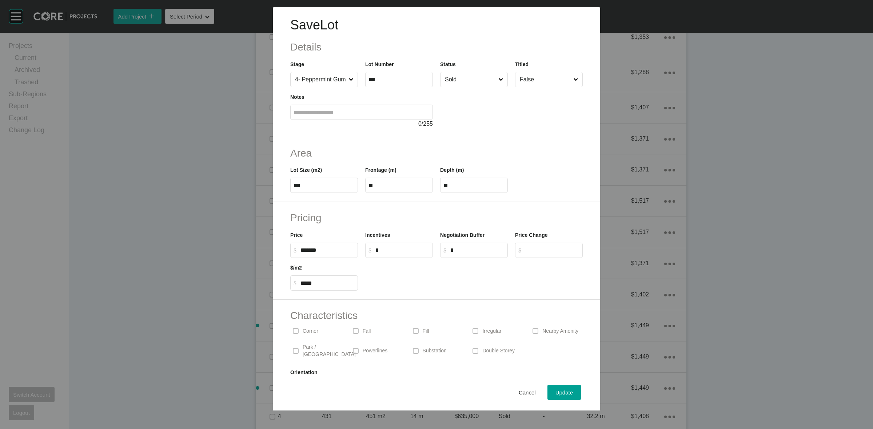
click at [388, 250] on input "*" at bounding box center [402, 250] width 54 height 6
type input "*****"
click at [559, 393] on span "Update" at bounding box center [563, 393] width 17 height 6
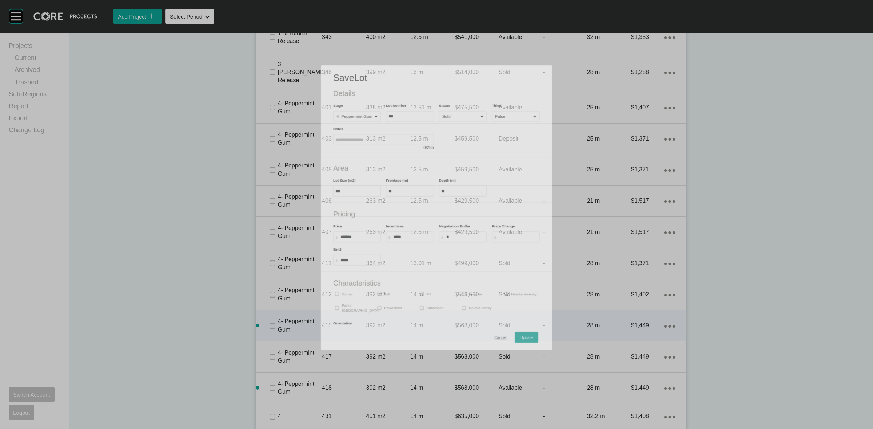
scroll to position [682, 0]
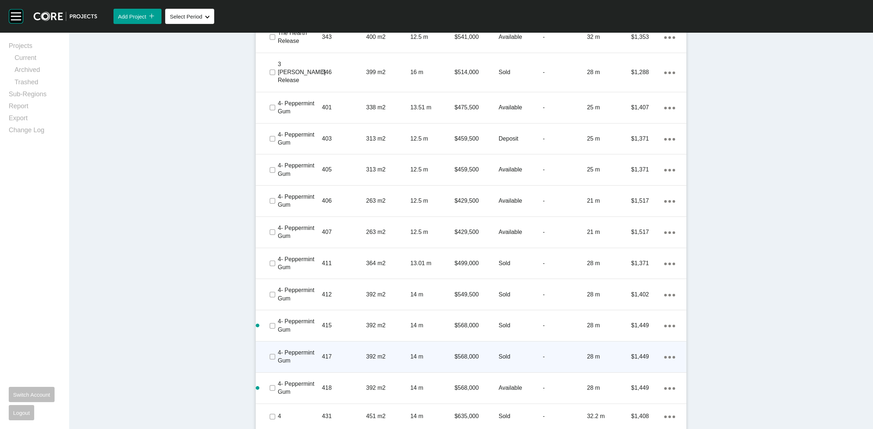
click at [339, 353] on p "417" at bounding box center [344, 357] width 44 height 8
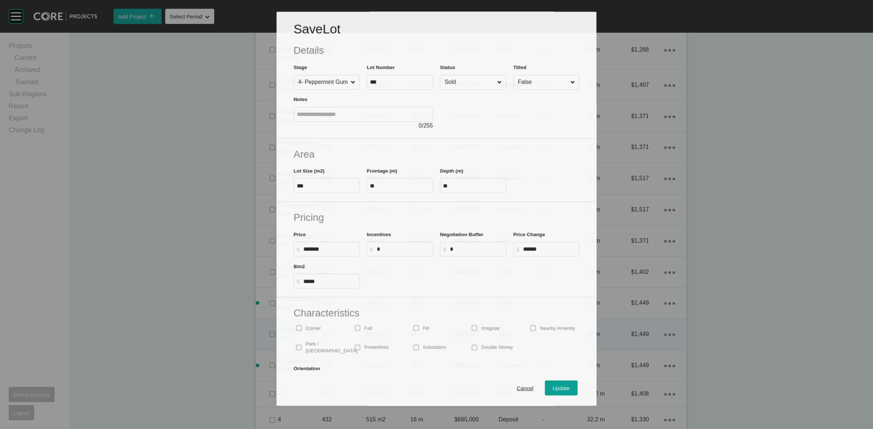
scroll to position [659, 0]
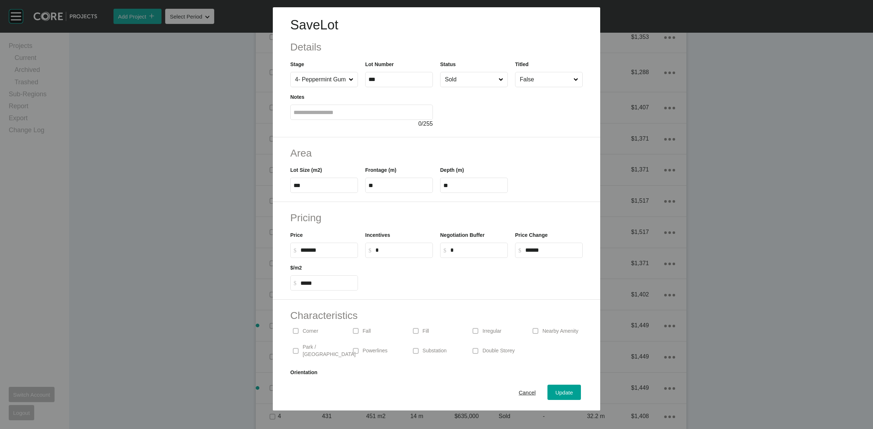
click at [388, 248] on input "*" at bounding box center [402, 250] width 54 height 6
type input "*****"
click at [553, 389] on div "Update" at bounding box center [563, 393] width 21 height 10
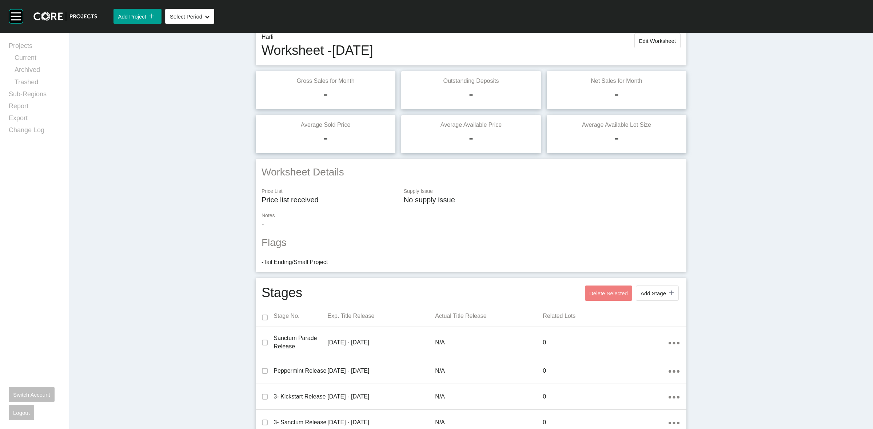
scroll to position [0, 0]
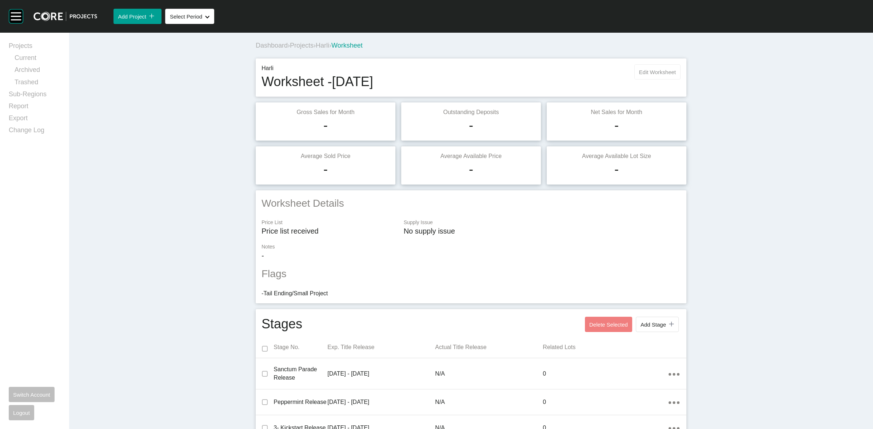
click at [655, 66] on button "Edit Worksheet" at bounding box center [657, 71] width 46 height 15
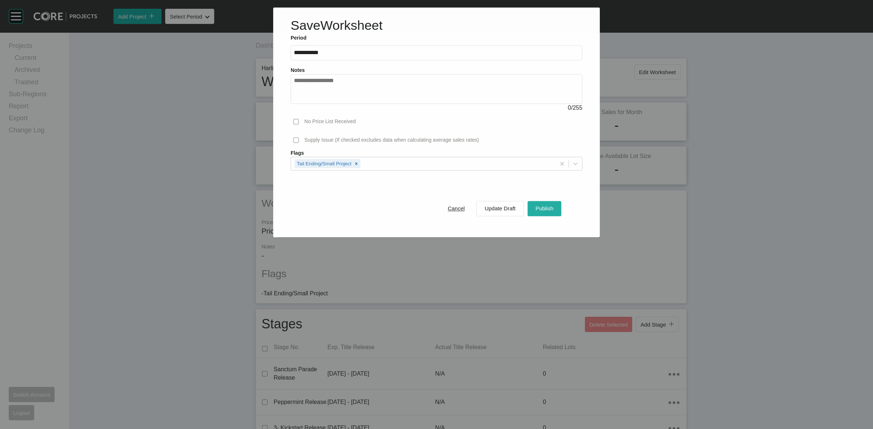
click at [542, 208] on span "Publish" at bounding box center [544, 208] width 18 height 6
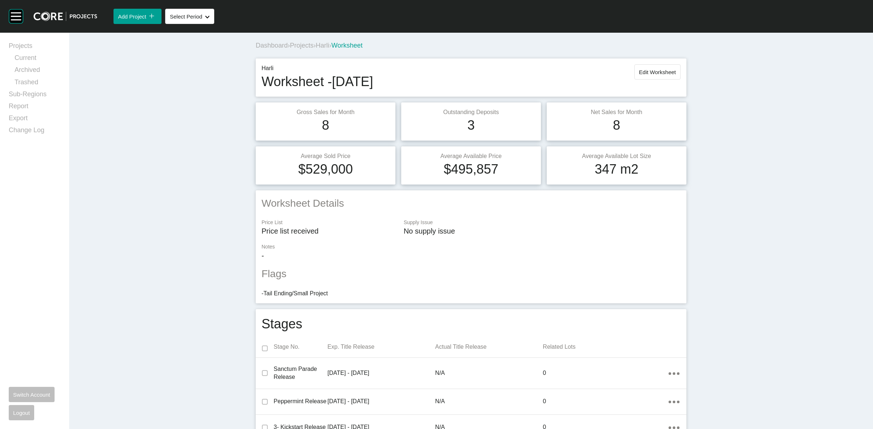
click at [326, 43] on span "Harli" at bounding box center [322, 45] width 13 height 7
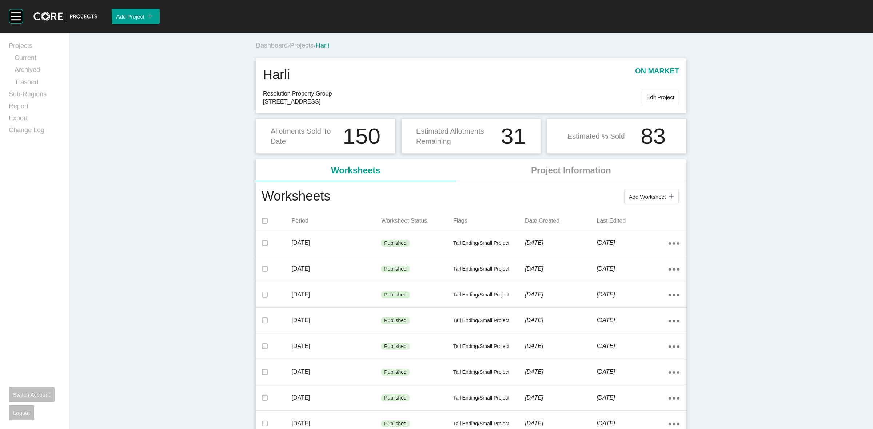
click at [305, 47] on span "Projects" at bounding box center [302, 45] width 24 height 7
